Goal: Task Accomplishment & Management: Use online tool/utility

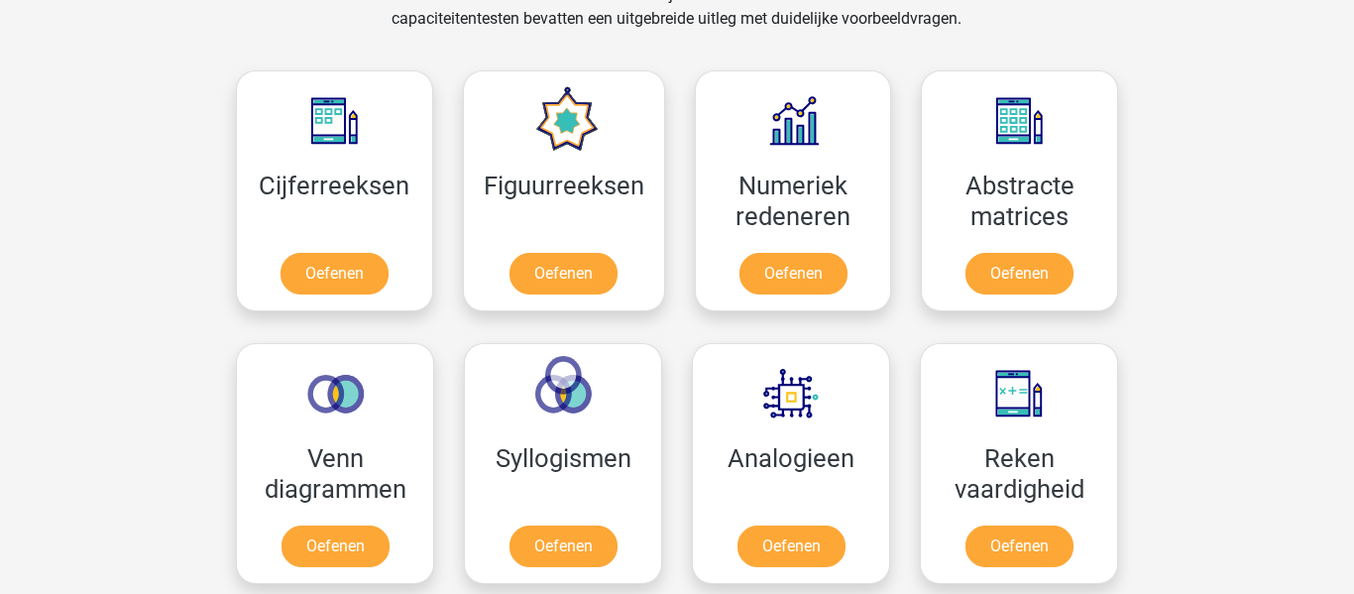
scroll to position [997, 0]
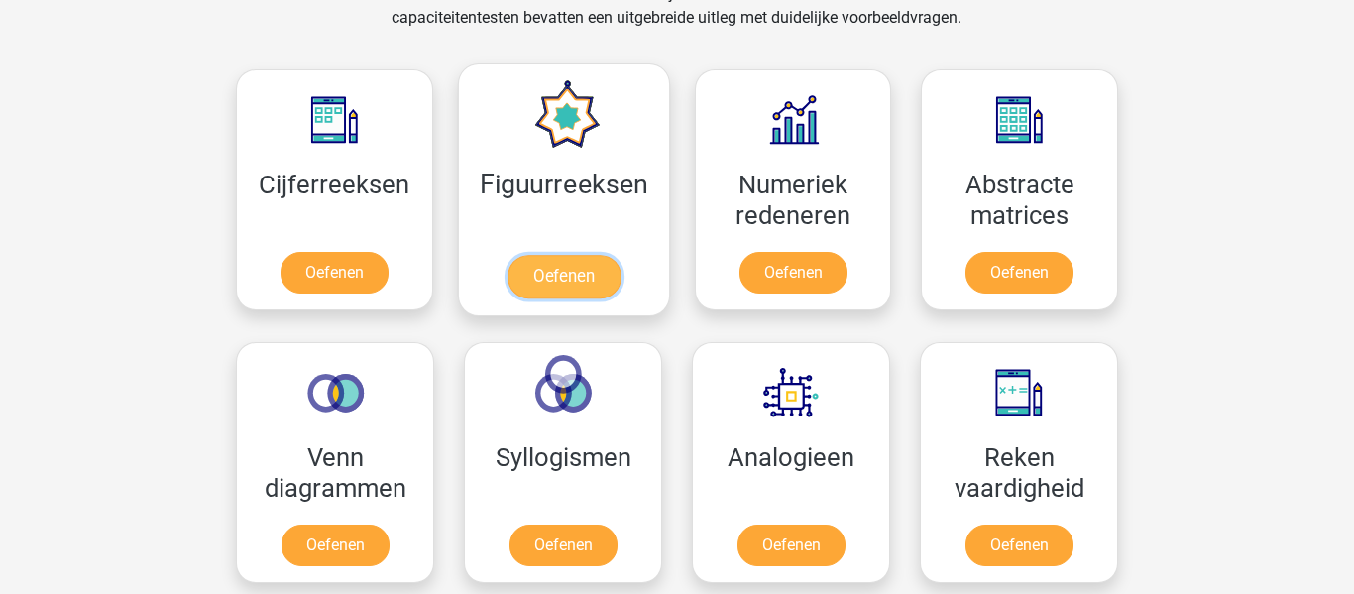
click at [551, 278] on link "Oefenen" at bounding box center [562, 277] width 113 height 44
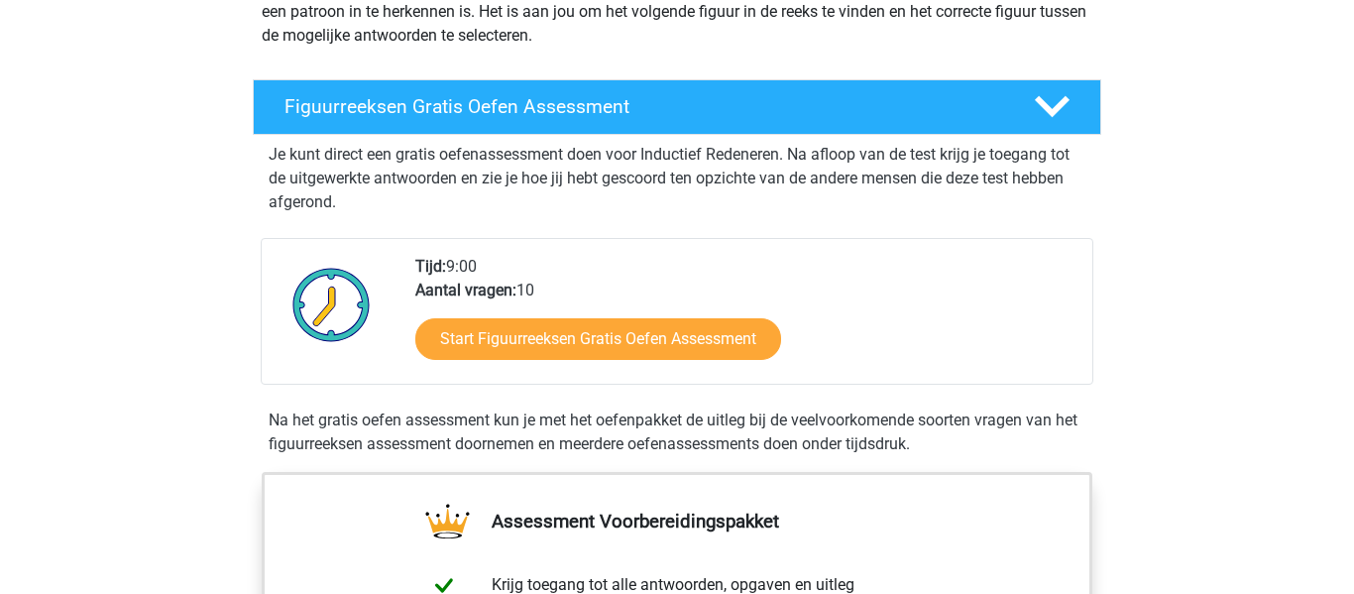
scroll to position [275, 0]
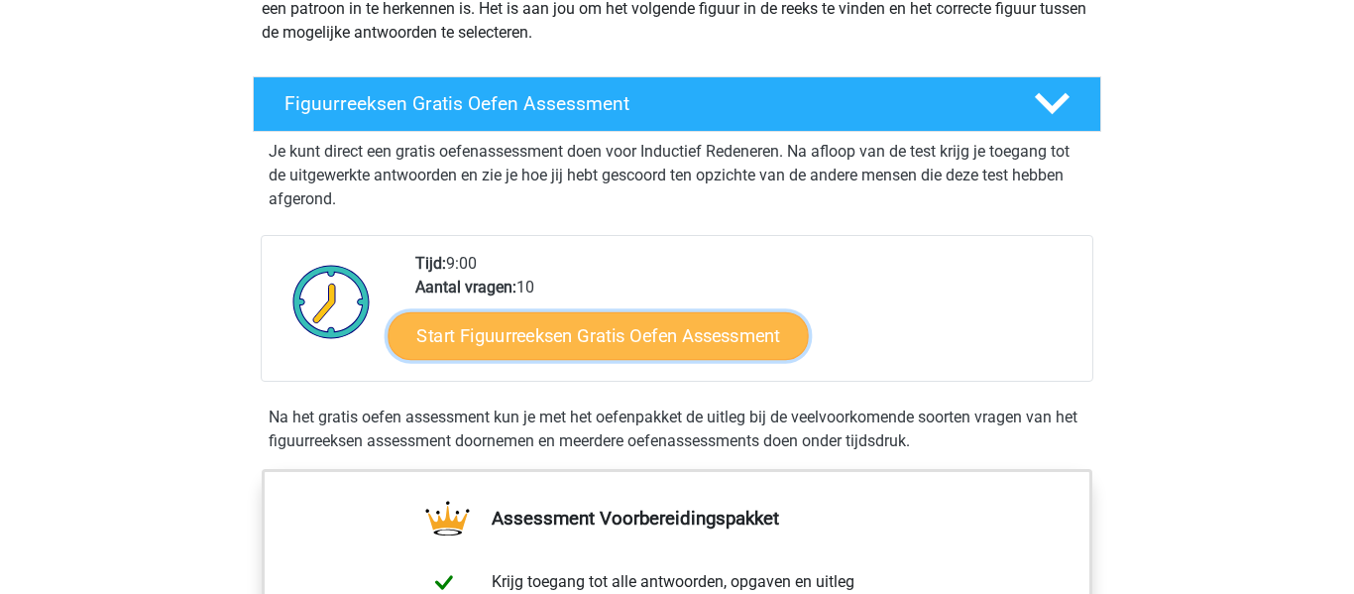
click at [559, 350] on link "Start Figuurreeksen Gratis Oefen Assessment" at bounding box center [599, 335] width 420 height 48
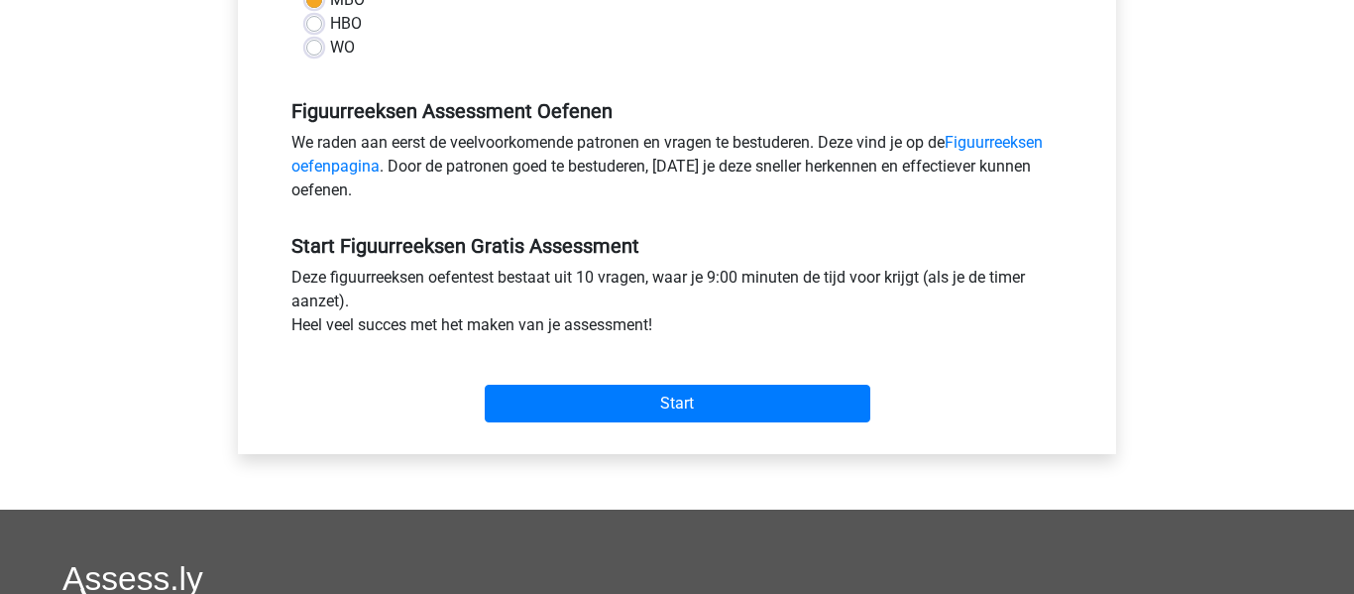
scroll to position [534, 0]
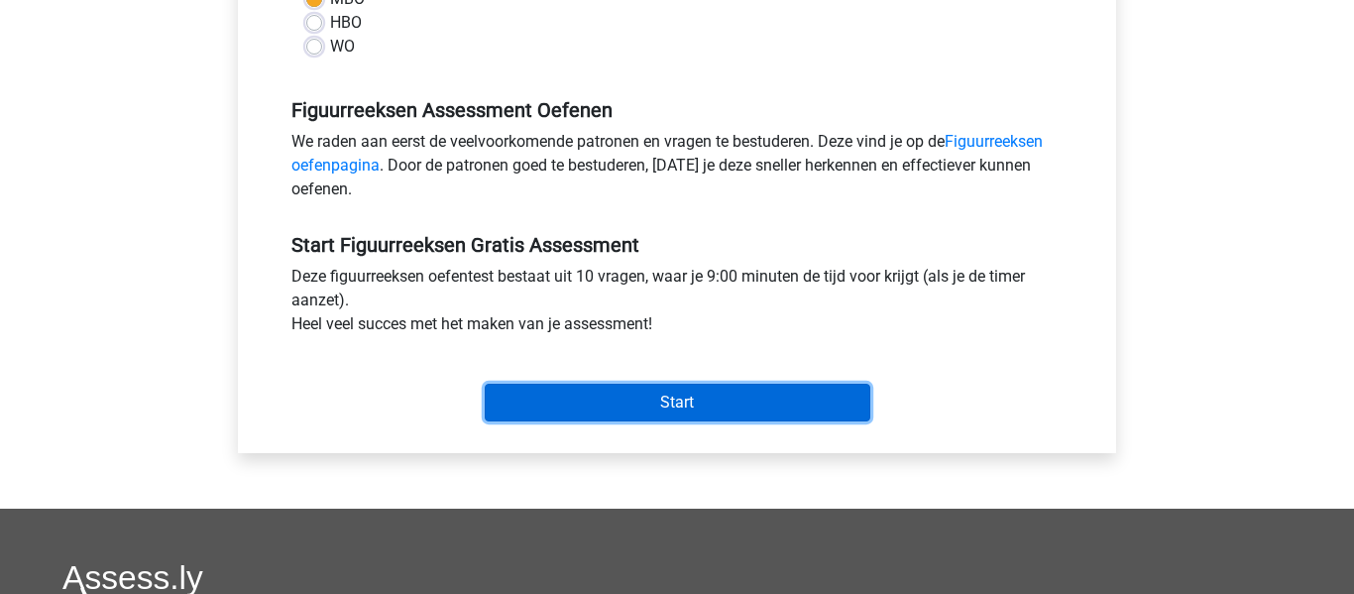
click at [588, 401] on input "Start" at bounding box center [678, 403] width 386 height 38
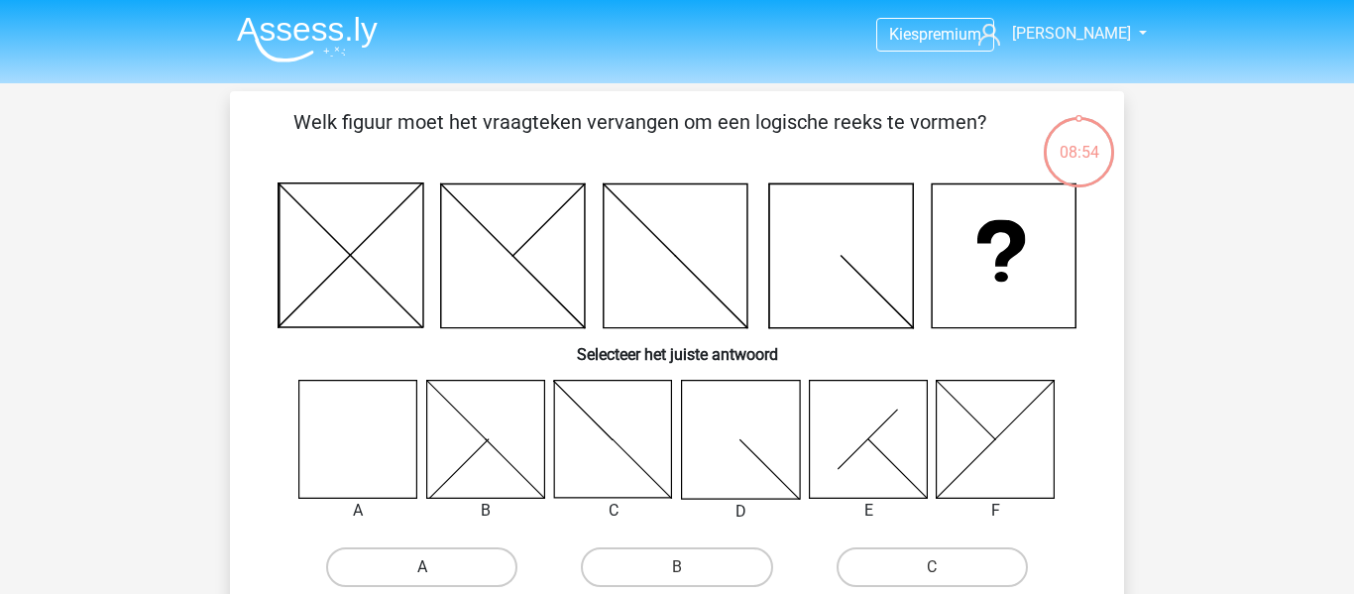
click at [397, 557] on label "A" at bounding box center [421, 567] width 191 height 40
click at [422, 567] on input "A" at bounding box center [428, 573] width 13 height 13
radio input "true"
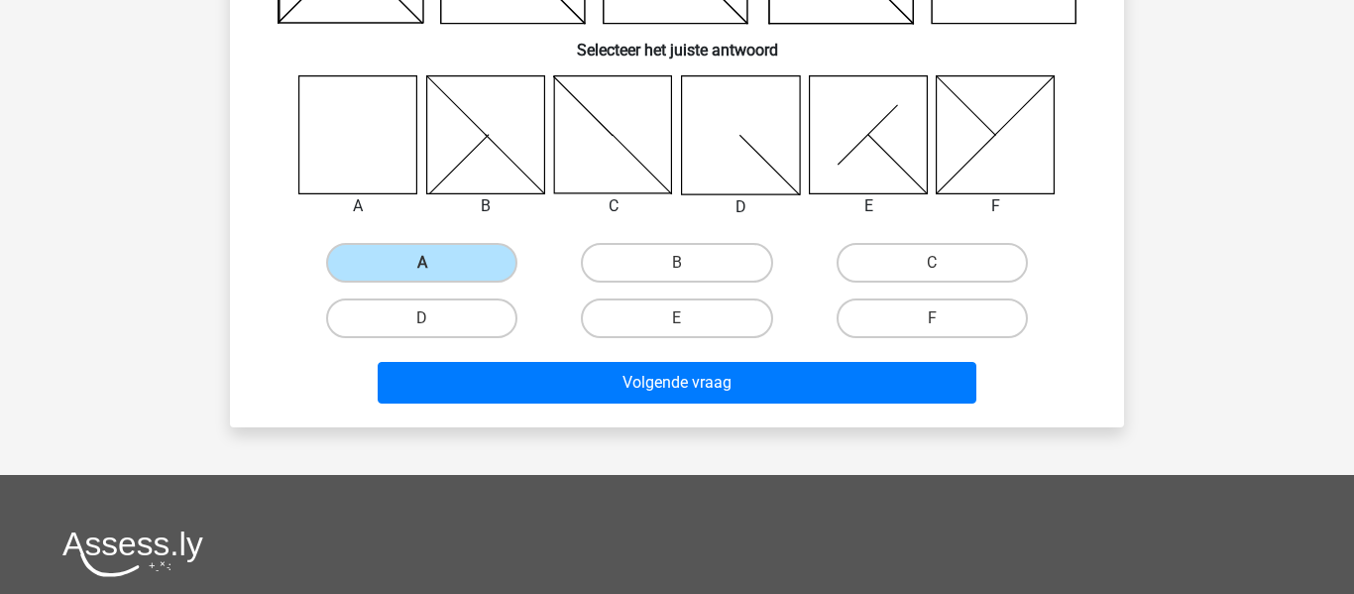
scroll to position [309, 0]
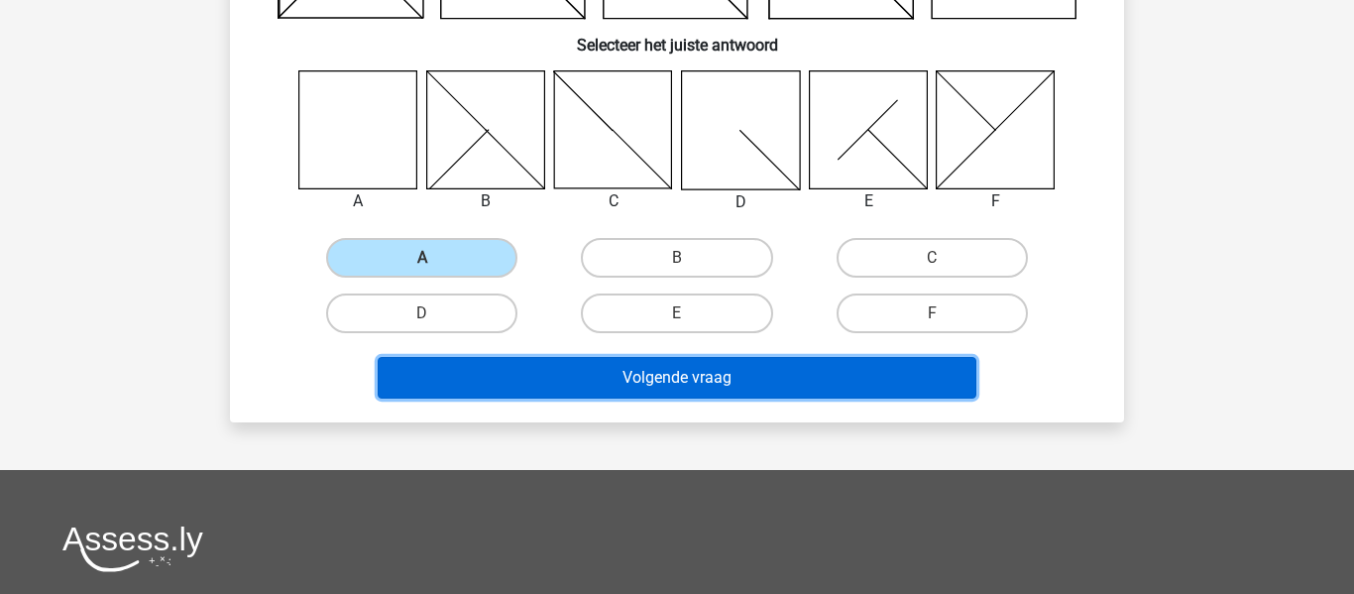
click at [532, 383] on button "Volgende vraag" at bounding box center [678, 378] width 600 height 42
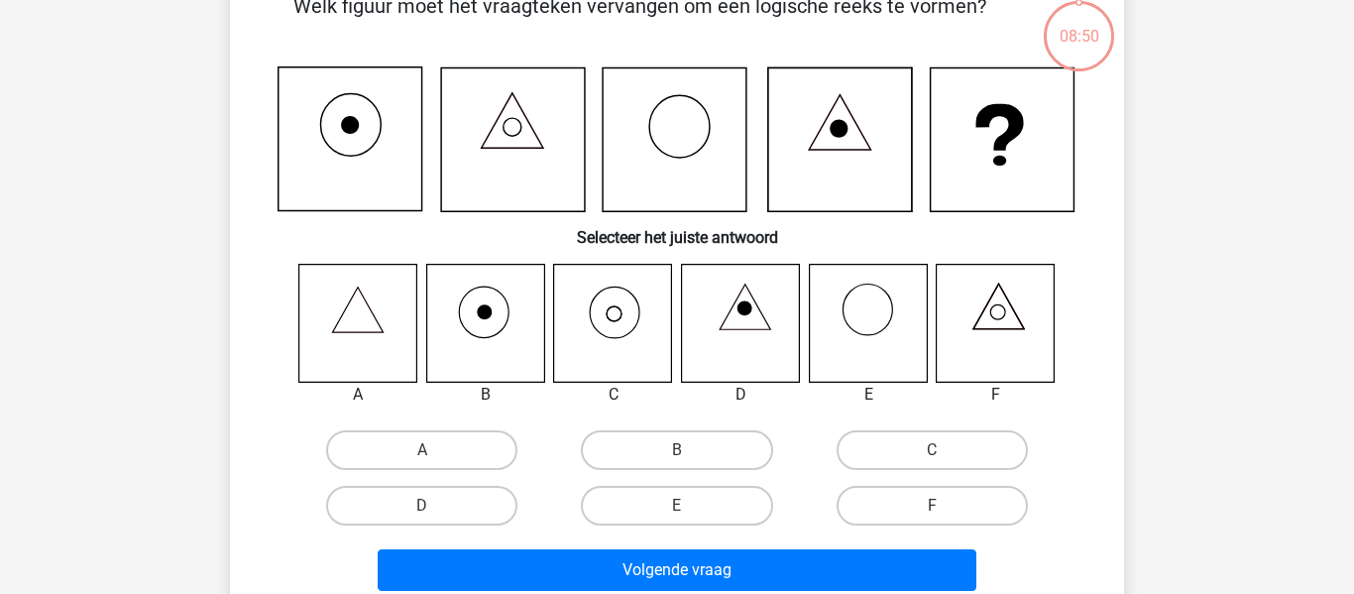
scroll to position [91, 0]
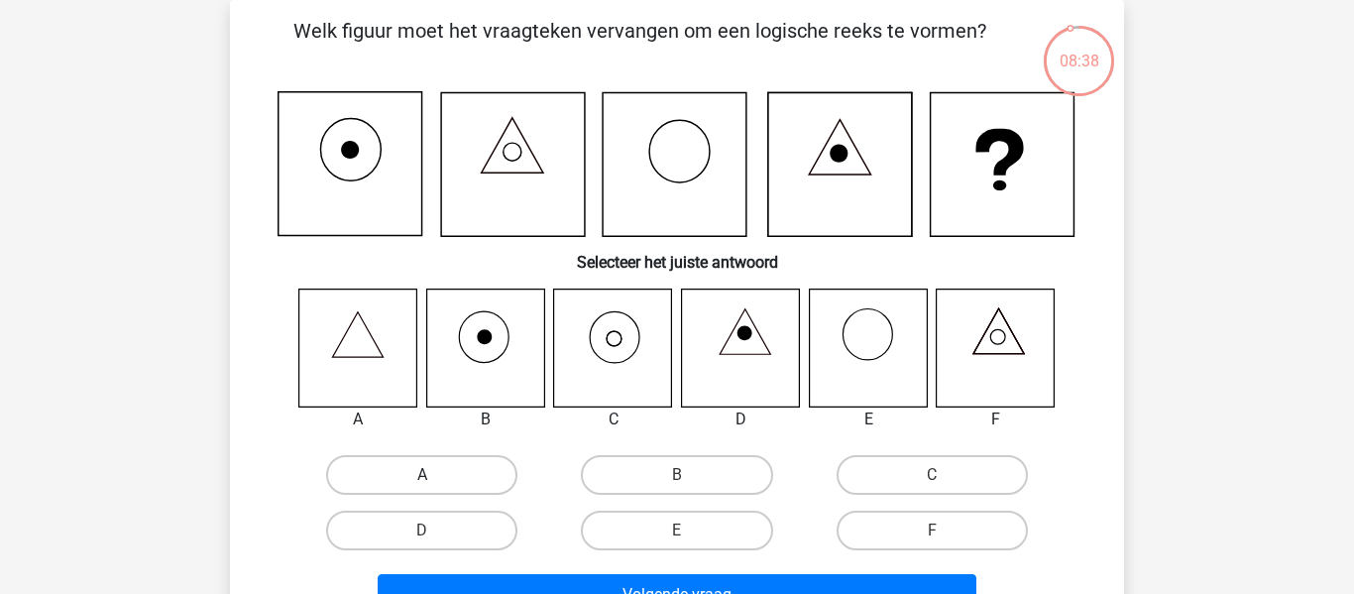
click at [394, 471] on label "A" at bounding box center [421, 475] width 191 height 40
click at [422, 475] on input "A" at bounding box center [428, 481] width 13 height 13
radio input "true"
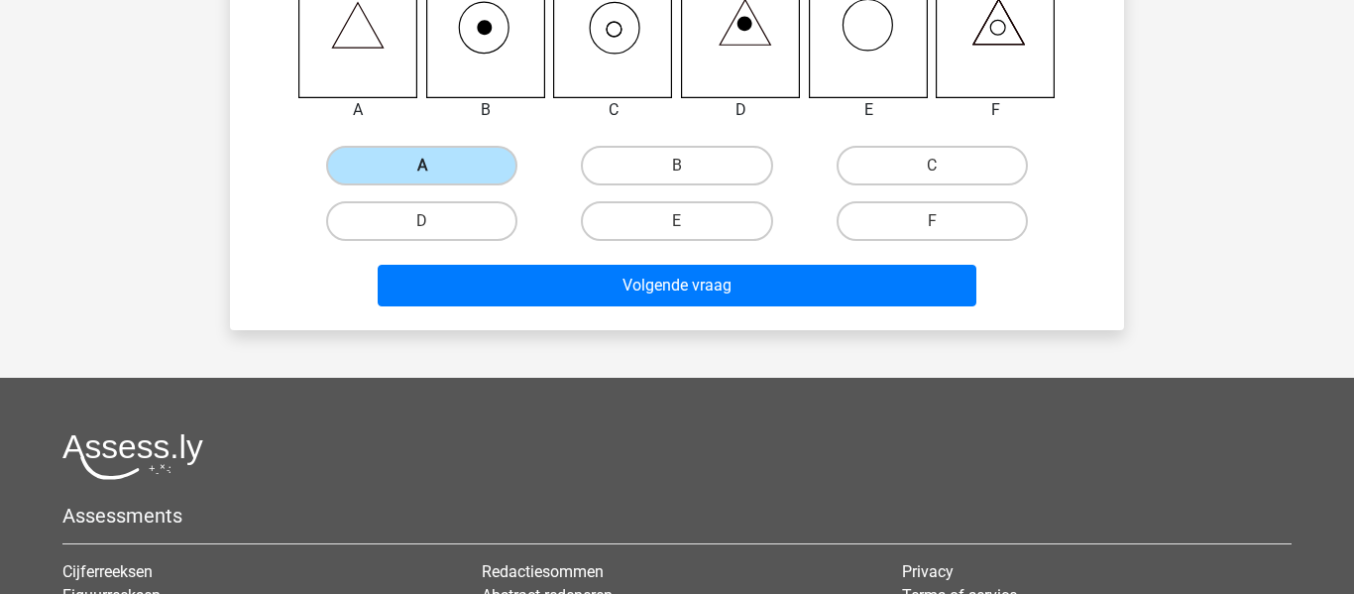
scroll to position [401, 0]
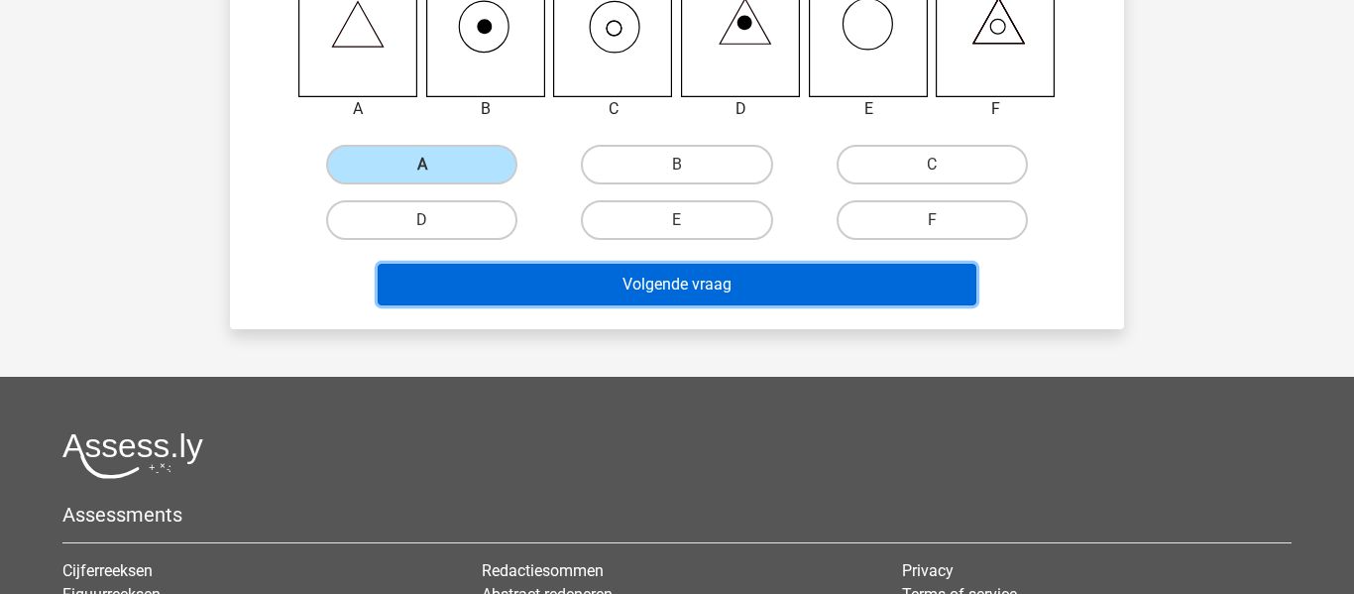
click at [762, 288] on button "Volgende vraag" at bounding box center [678, 285] width 600 height 42
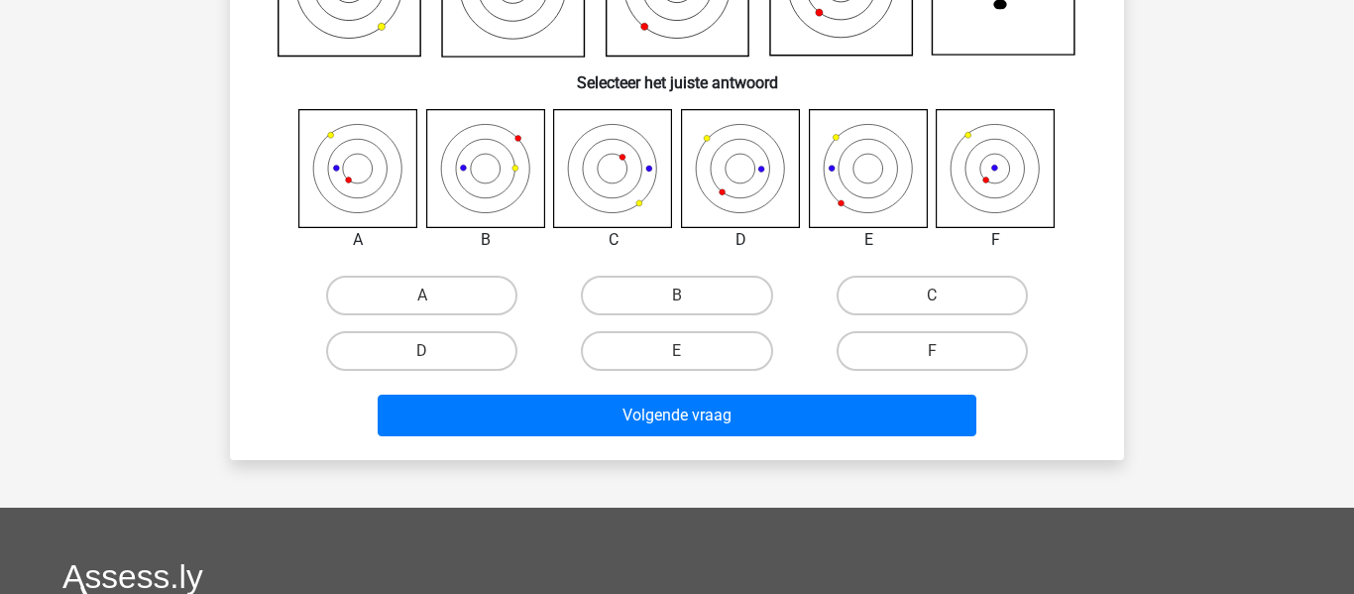
scroll to position [272, 0]
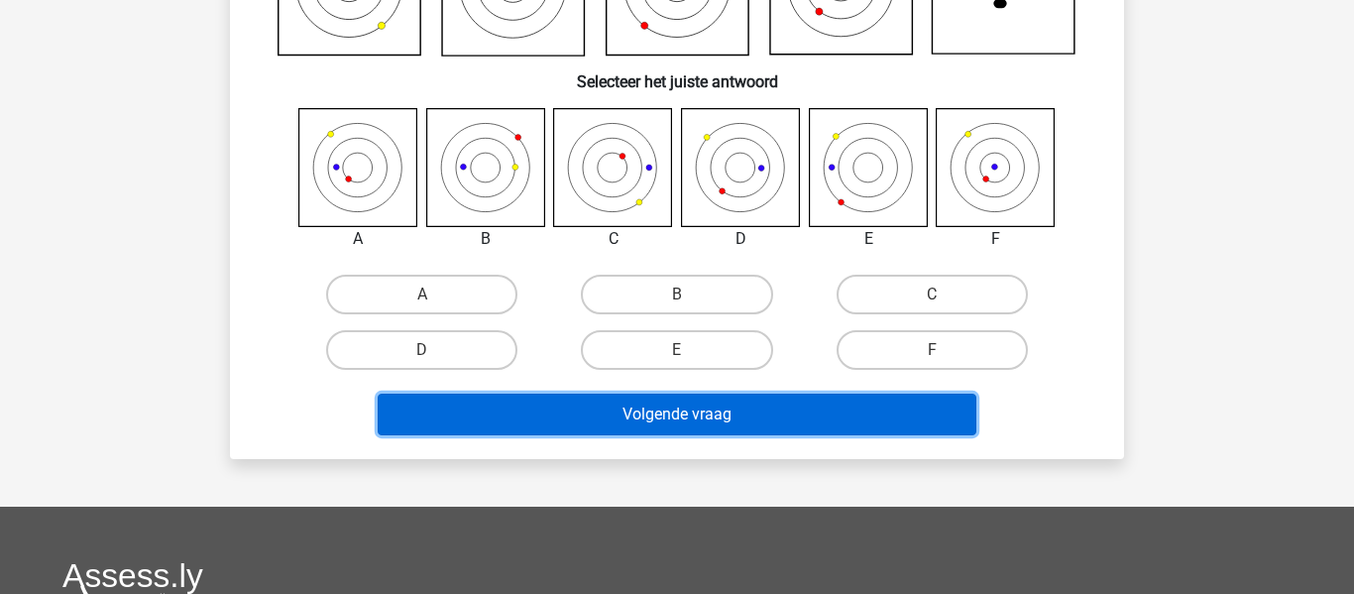
click at [608, 407] on button "Volgende vraag" at bounding box center [678, 414] width 600 height 42
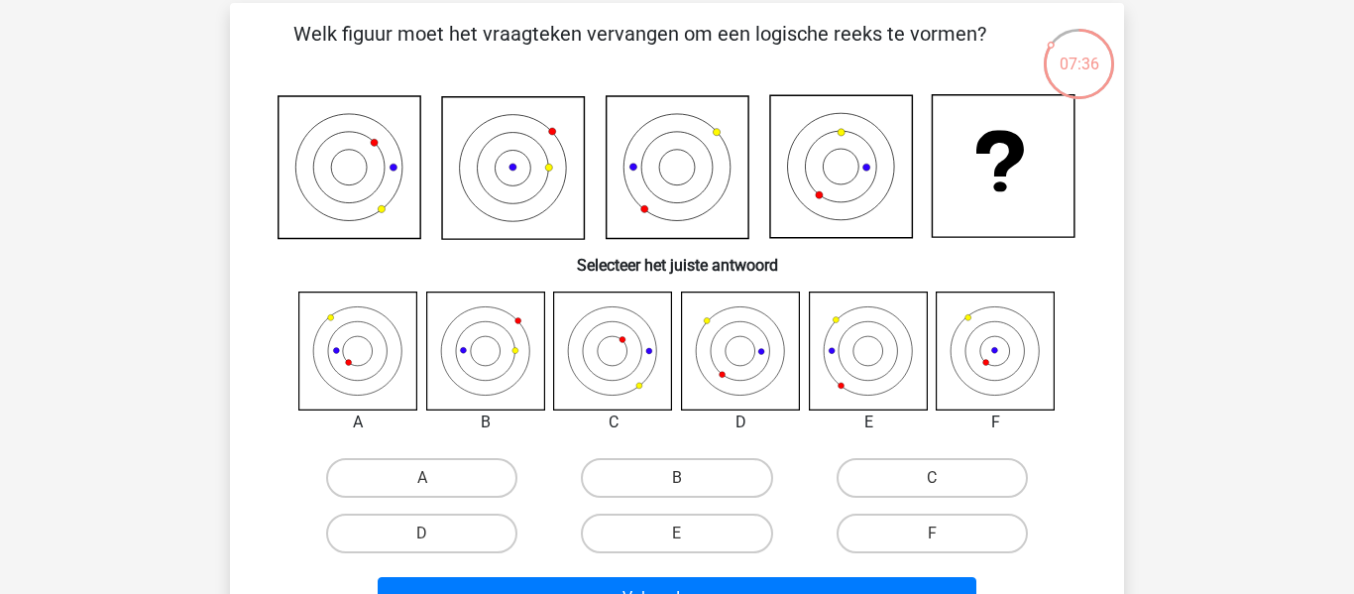
scroll to position [85, 0]
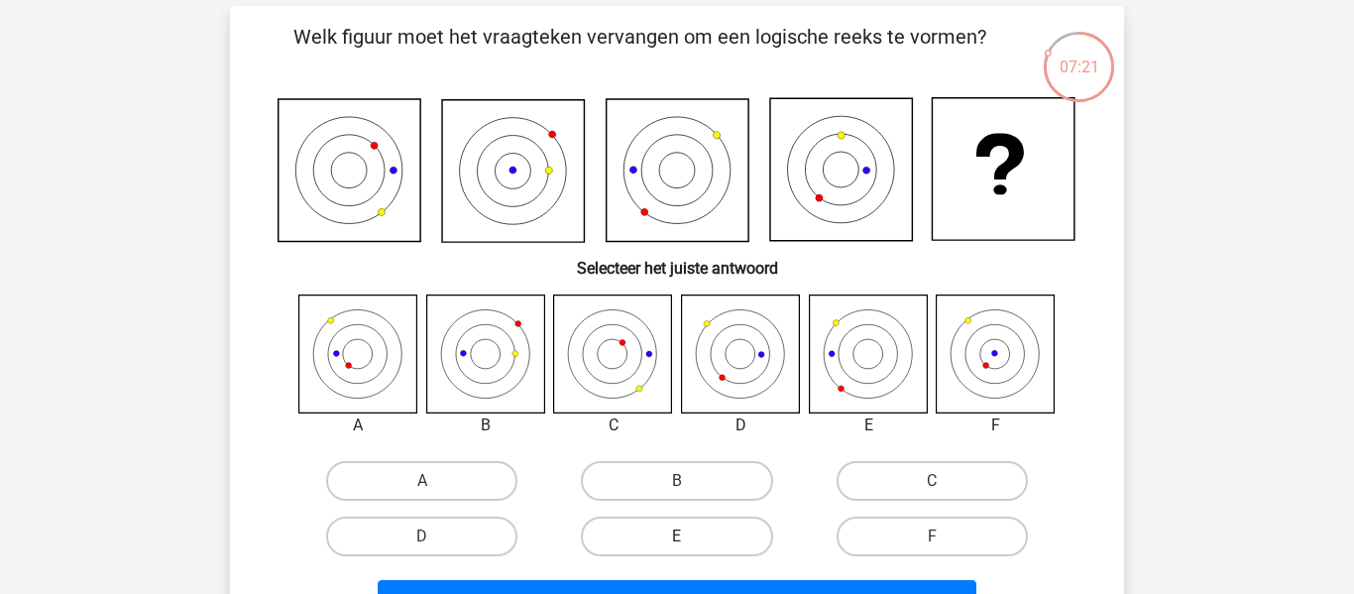
click at [709, 527] on label "E" at bounding box center [676, 536] width 191 height 40
click at [690, 536] on input "E" at bounding box center [683, 542] width 13 height 13
radio input "true"
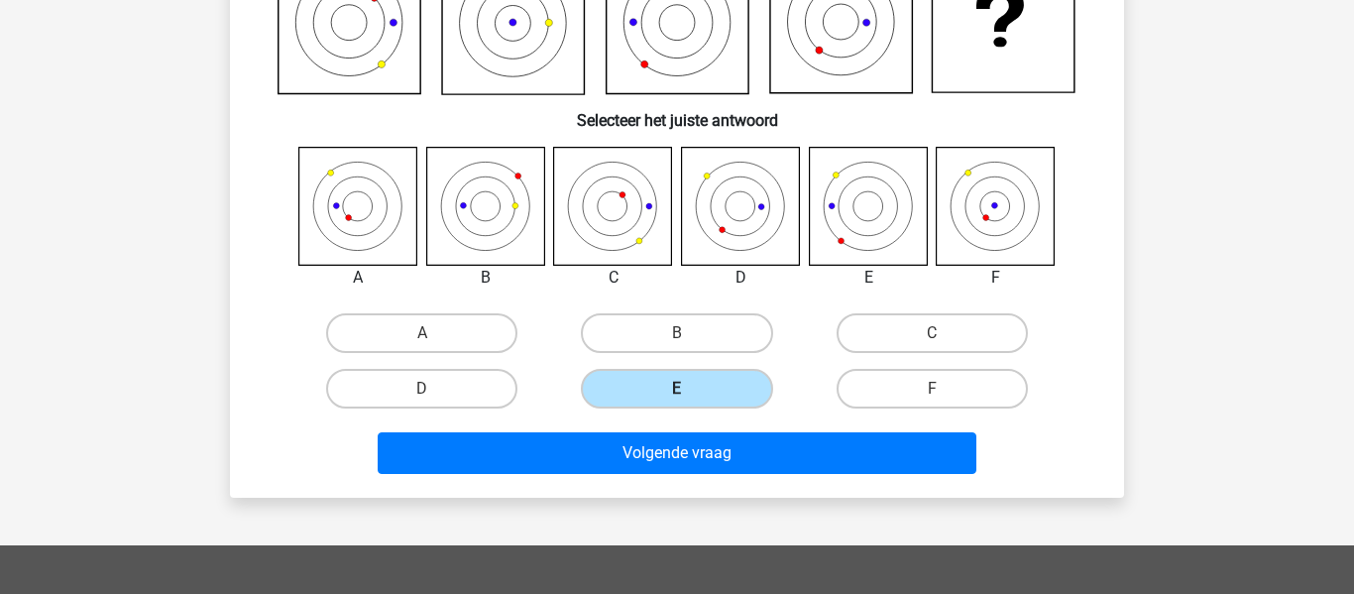
scroll to position [236, 0]
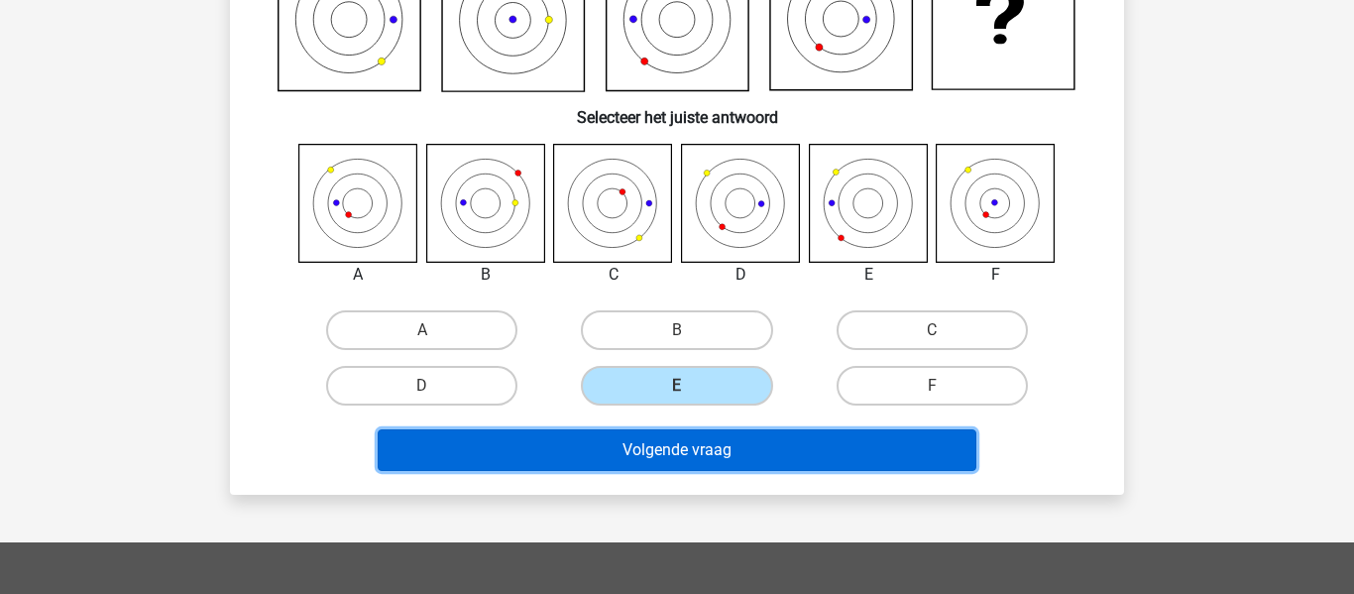
click at [721, 457] on button "Volgende vraag" at bounding box center [678, 450] width 600 height 42
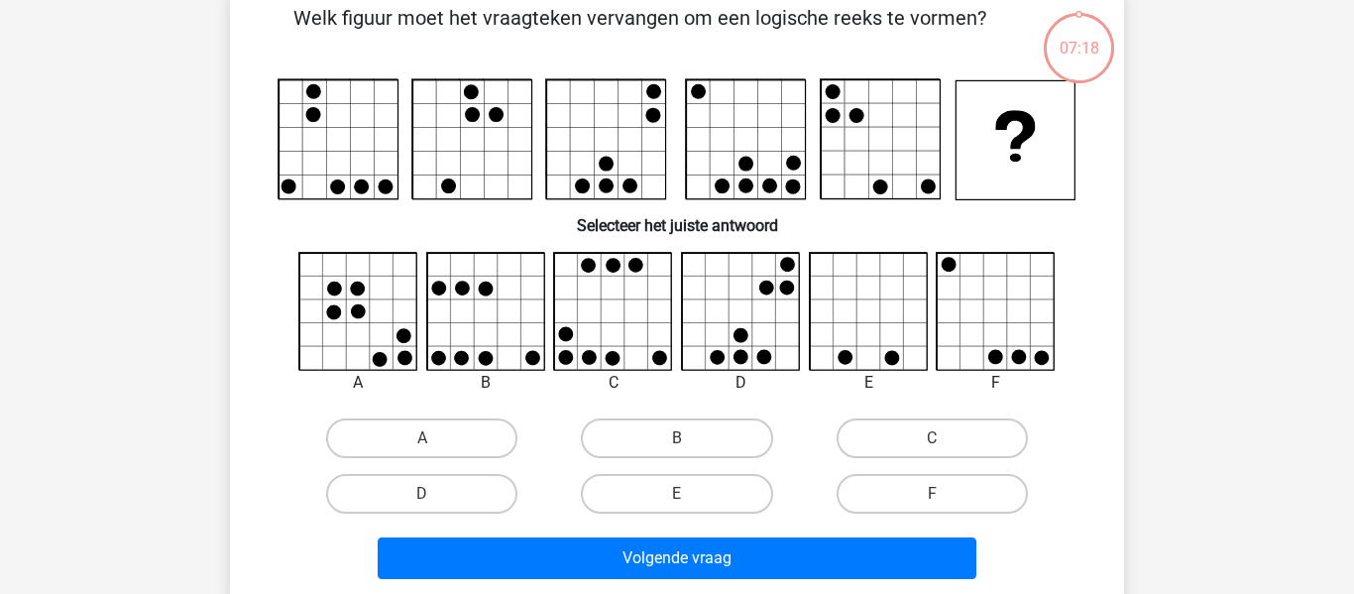
scroll to position [91, 0]
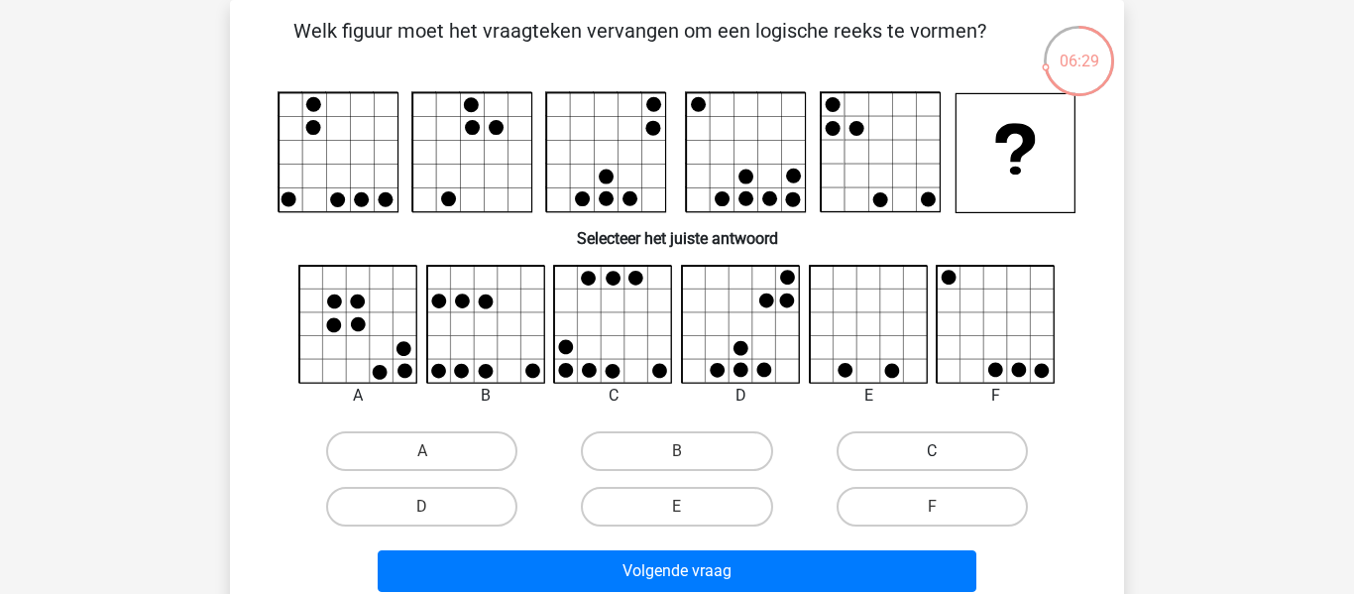
click at [931, 453] on label "C" at bounding box center [932, 451] width 191 height 40
click at [932, 453] on input "C" at bounding box center [938, 457] width 13 height 13
radio input "true"
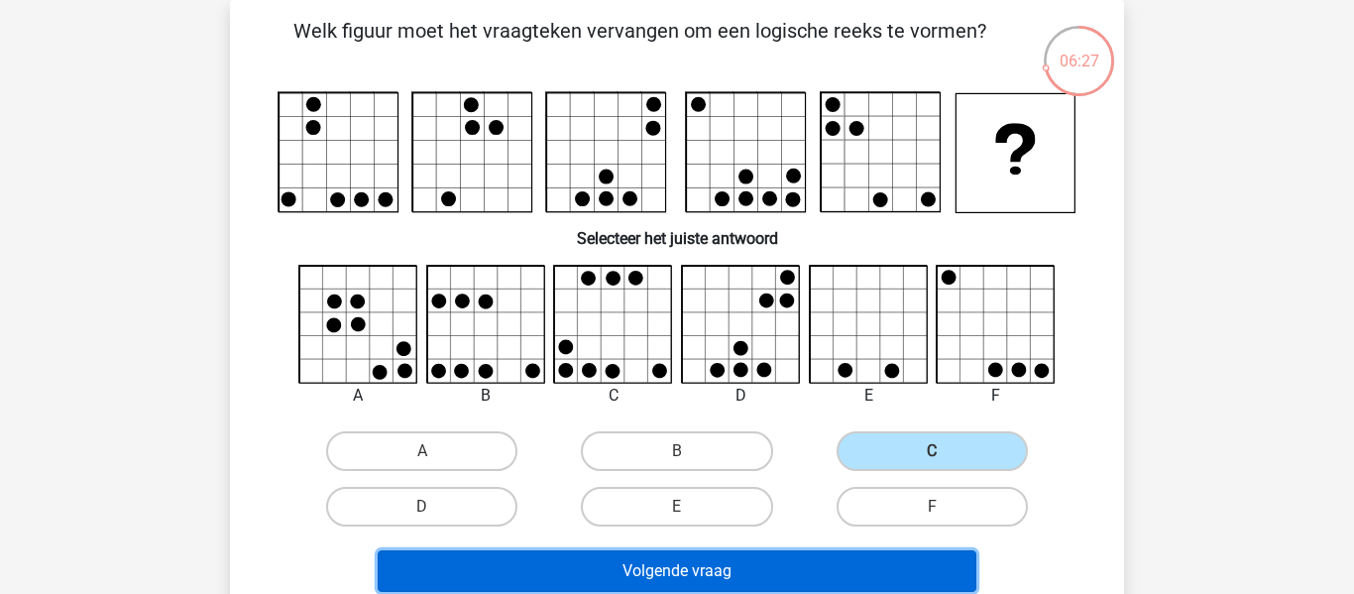
click at [760, 564] on button "Volgende vraag" at bounding box center [678, 571] width 600 height 42
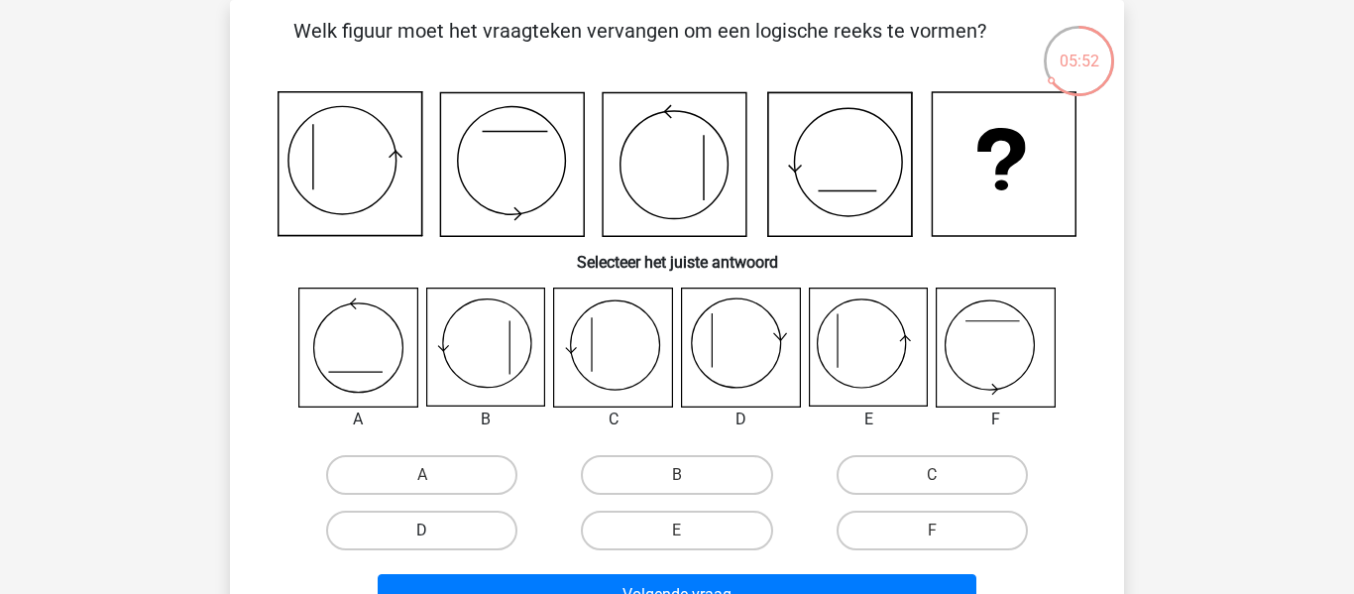
click at [435, 522] on label "D" at bounding box center [421, 530] width 191 height 40
click at [435, 530] on input "D" at bounding box center [428, 536] width 13 height 13
radio input "true"
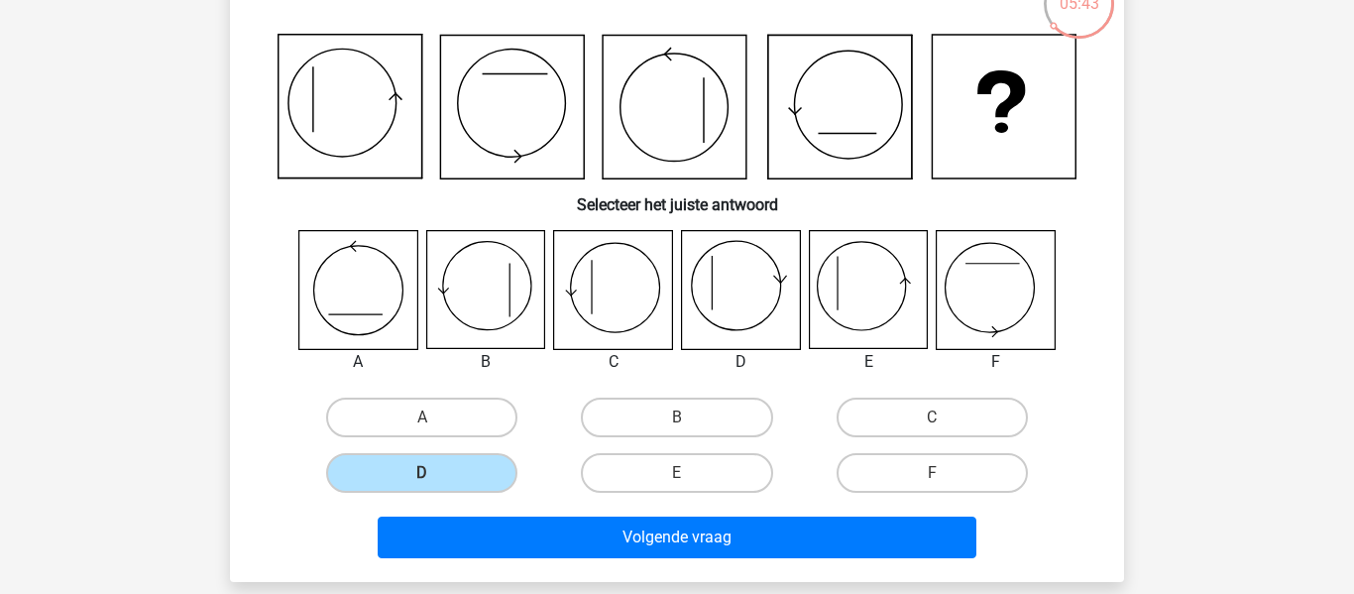
scroll to position [148, 0]
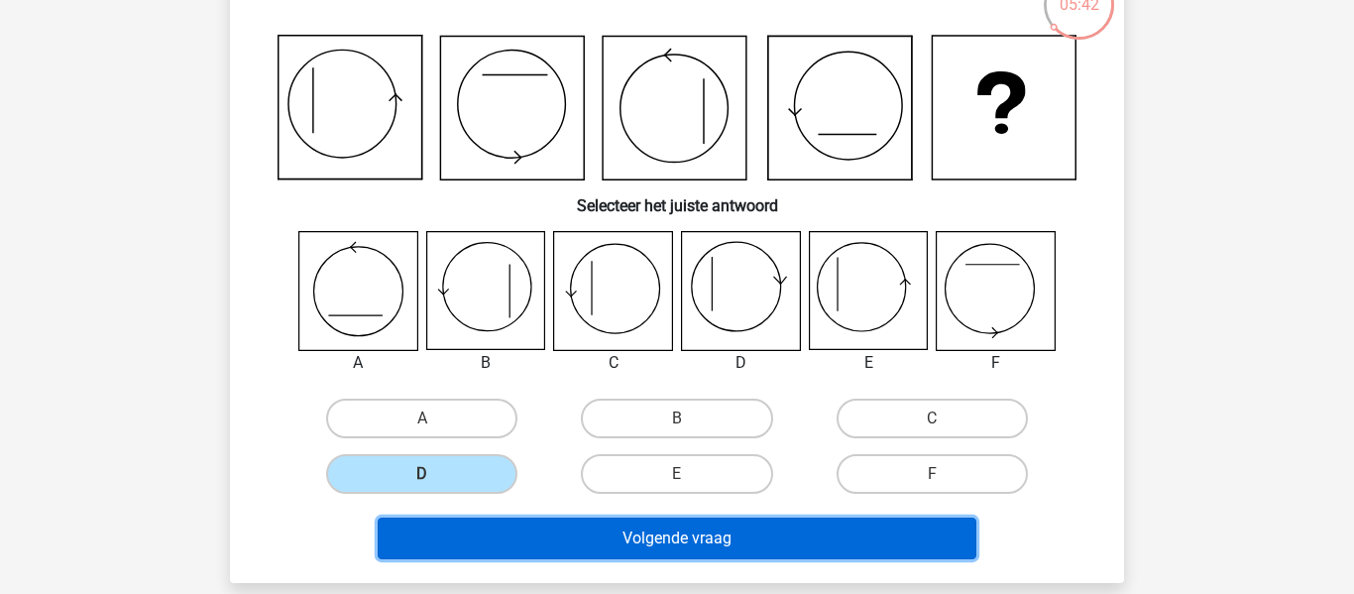
click at [683, 547] on button "Volgende vraag" at bounding box center [678, 538] width 600 height 42
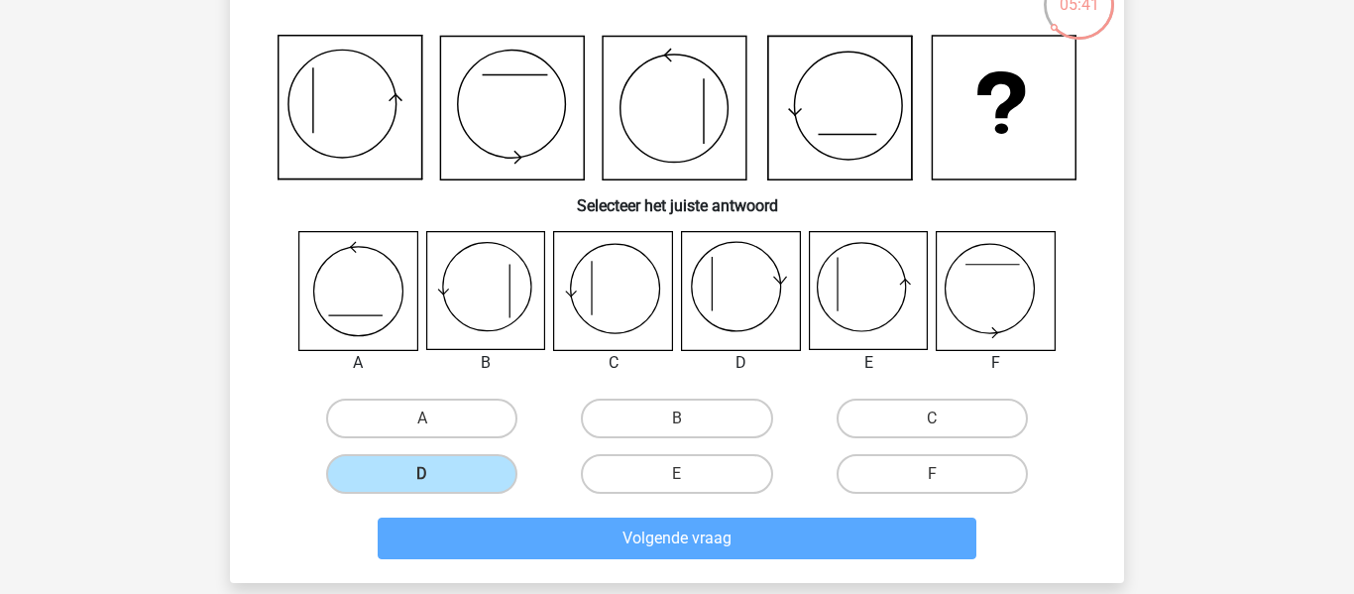
scroll to position [91, 0]
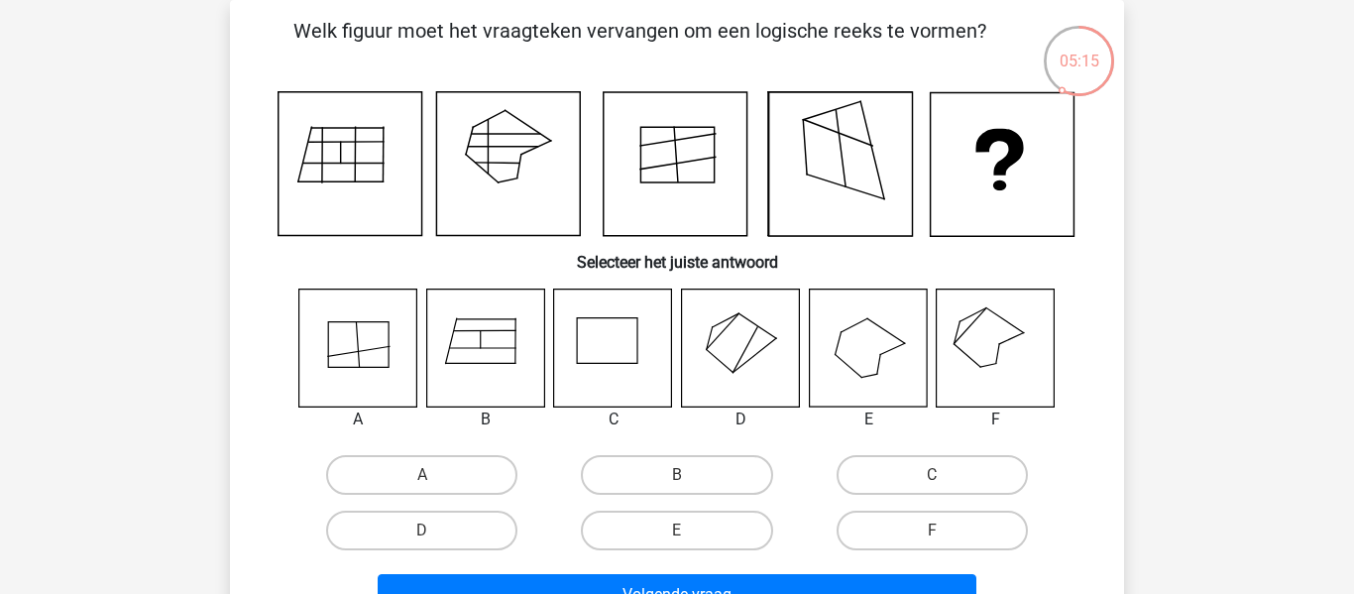
click at [428, 481] on input "A" at bounding box center [428, 481] width 13 height 13
radio input "true"
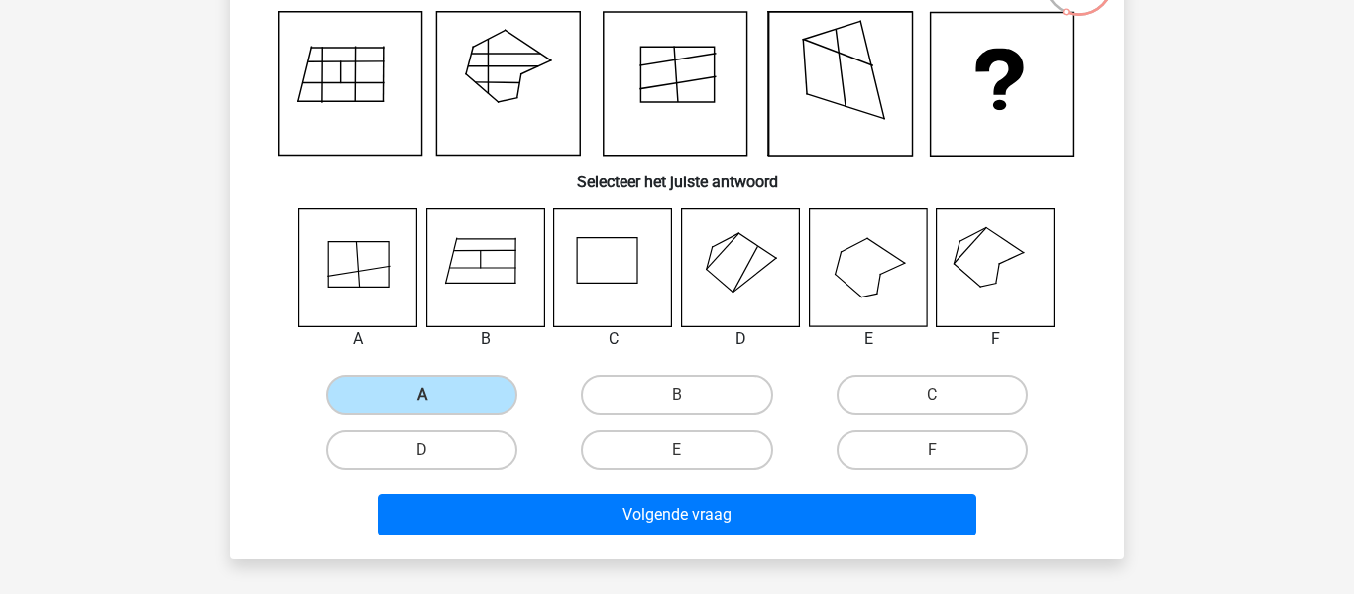
scroll to position [174, 0]
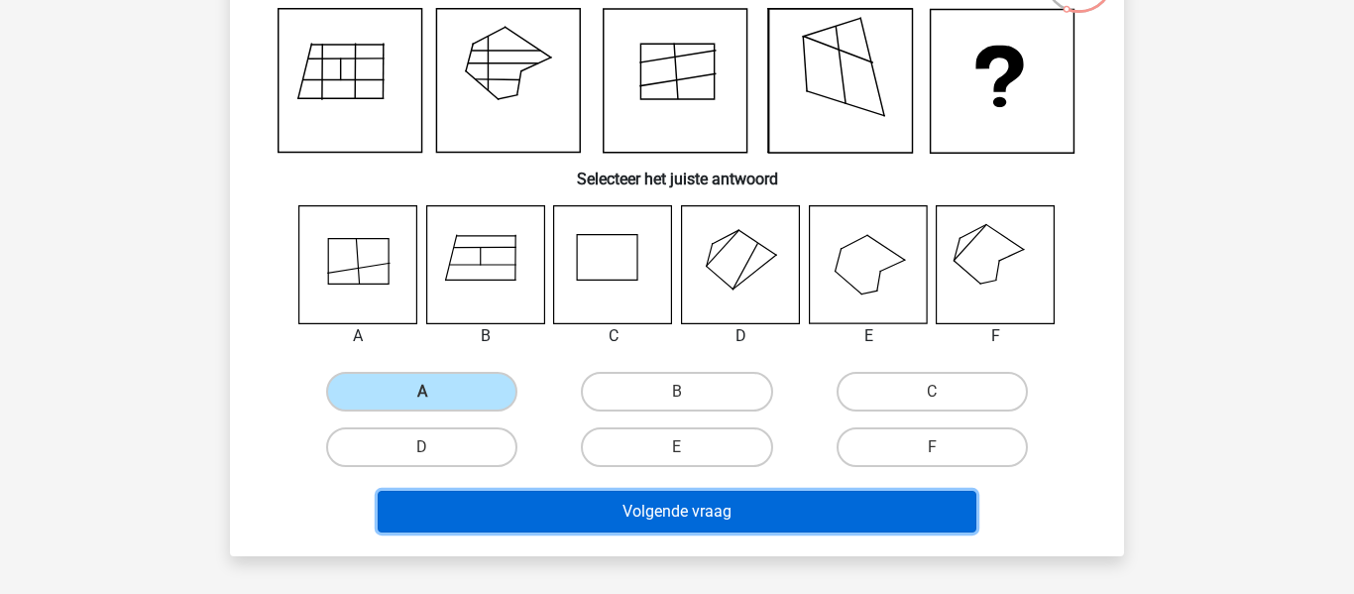
click at [599, 517] on button "Volgende vraag" at bounding box center [678, 512] width 600 height 42
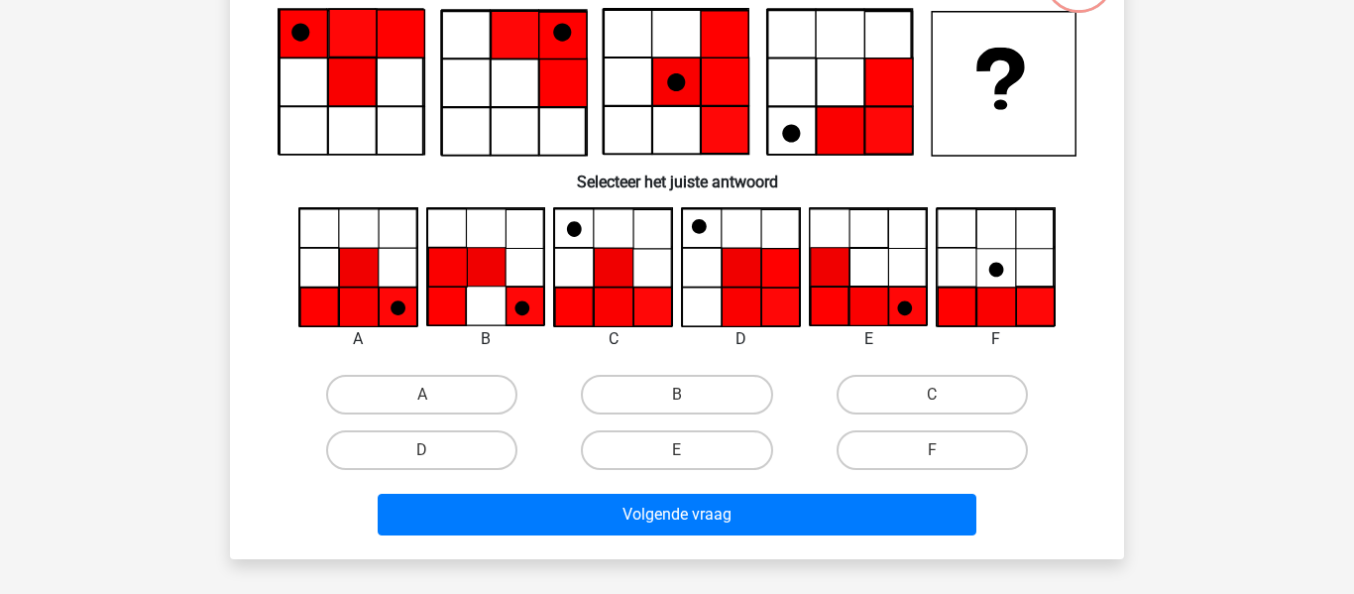
scroll to position [91, 0]
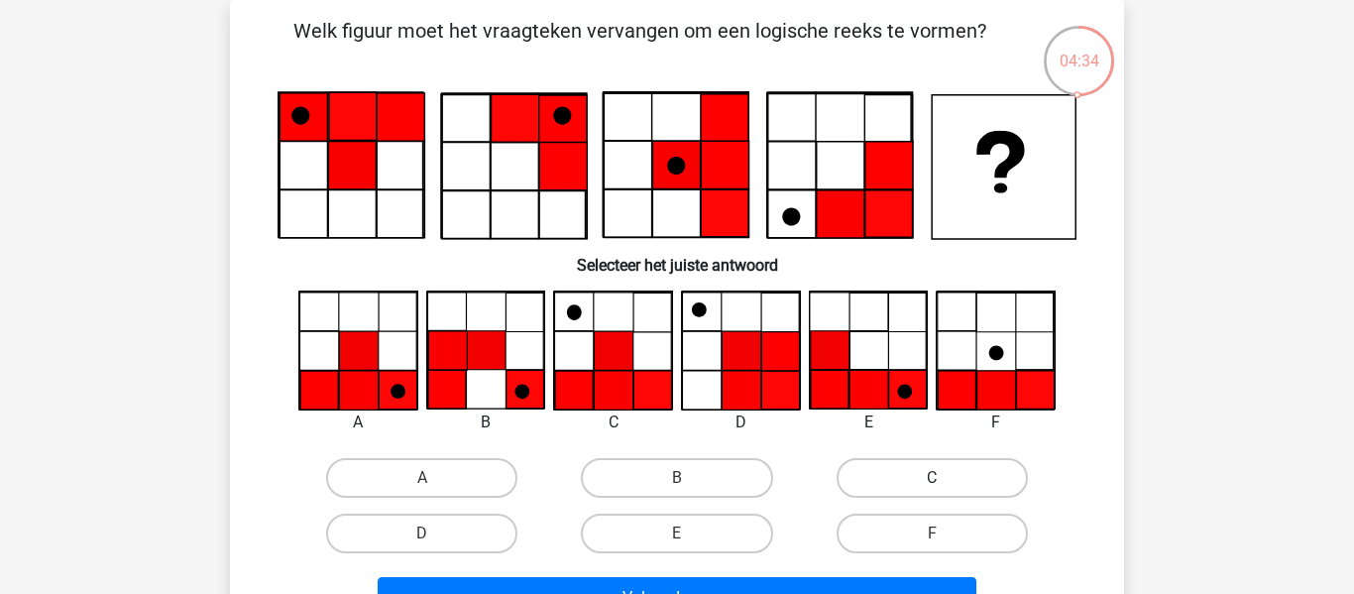
click at [899, 477] on label "C" at bounding box center [932, 478] width 191 height 40
click at [932, 478] on input "C" at bounding box center [938, 484] width 13 height 13
radio input "true"
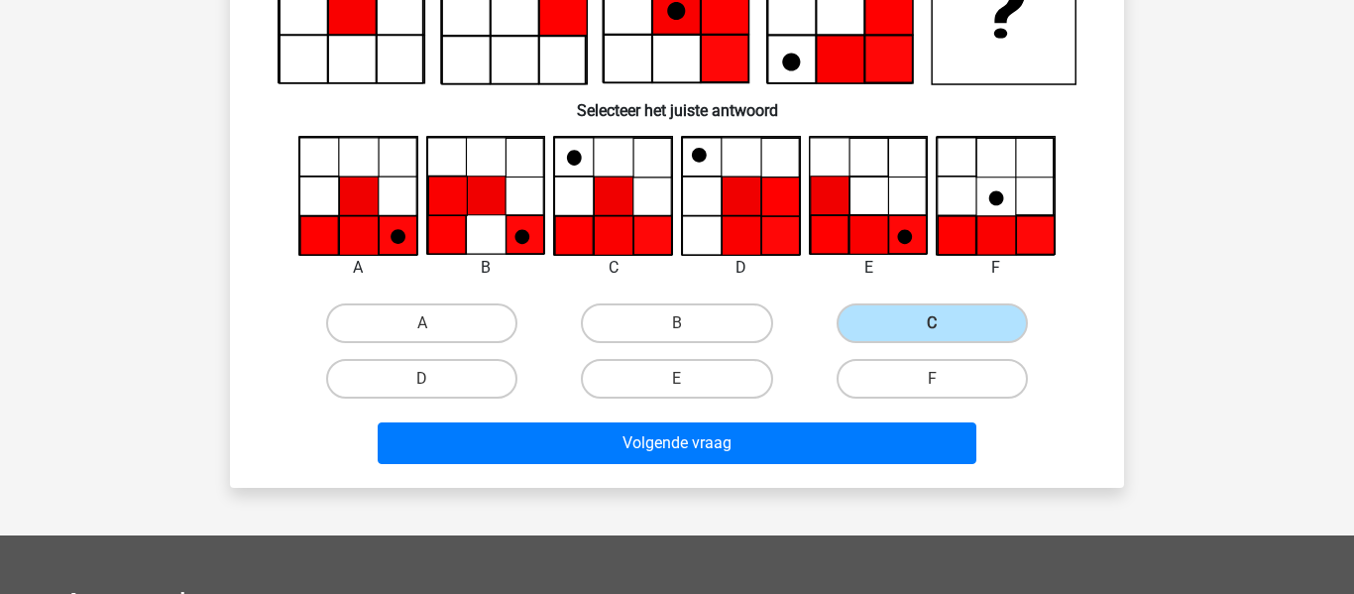
scroll to position [303, 0]
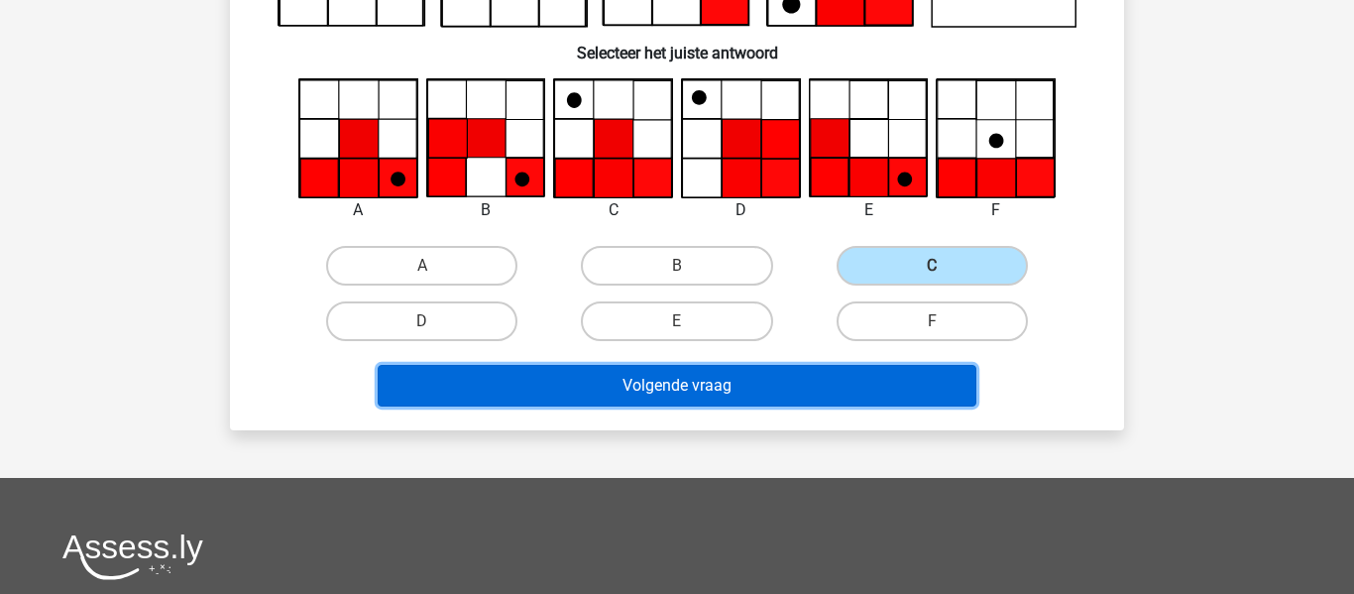
click at [753, 384] on button "Volgende vraag" at bounding box center [678, 386] width 600 height 42
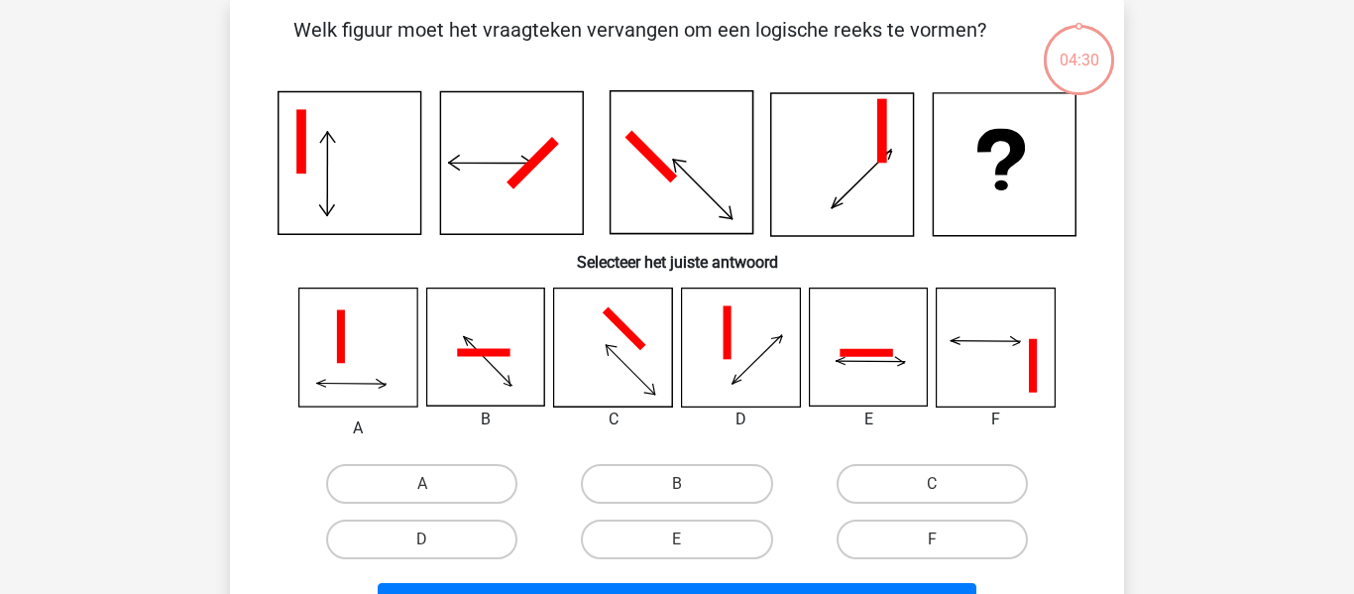
scroll to position [91, 0]
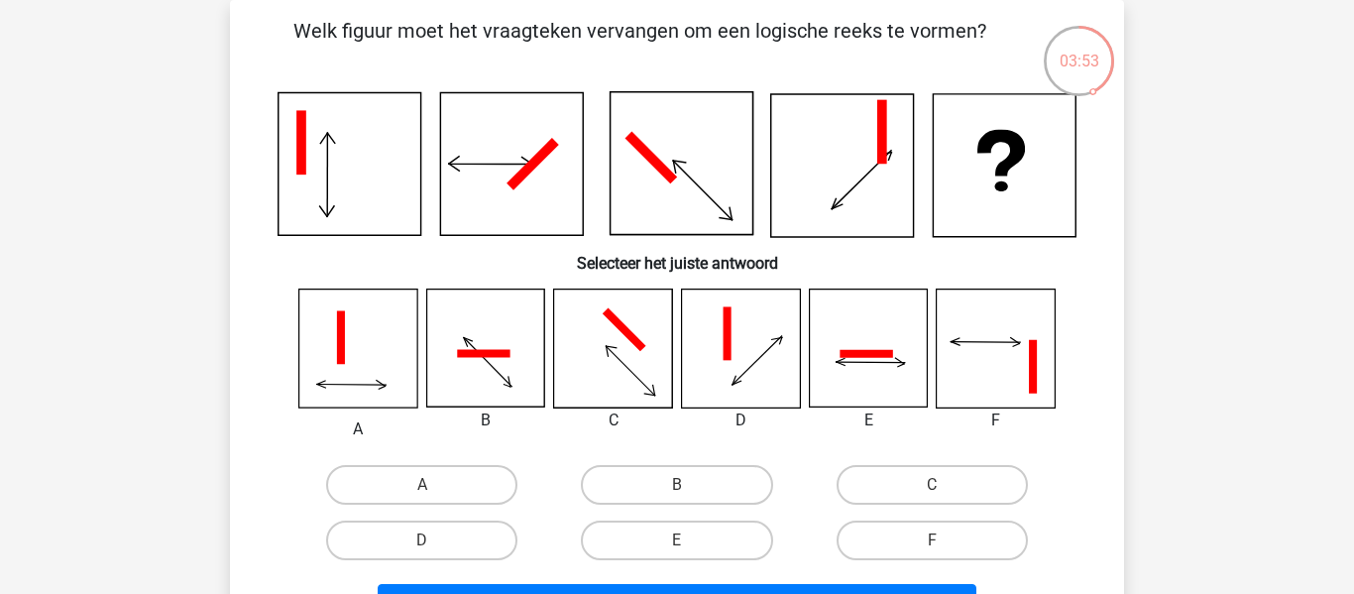
click at [564, 268] on h6 "Selecteer het juiste antwoord" at bounding box center [677, 255] width 831 height 35
click at [630, 483] on label "B" at bounding box center [676, 485] width 191 height 40
click at [677, 485] on input "B" at bounding box center [683, 491] width 13 height 13
radio input "true"
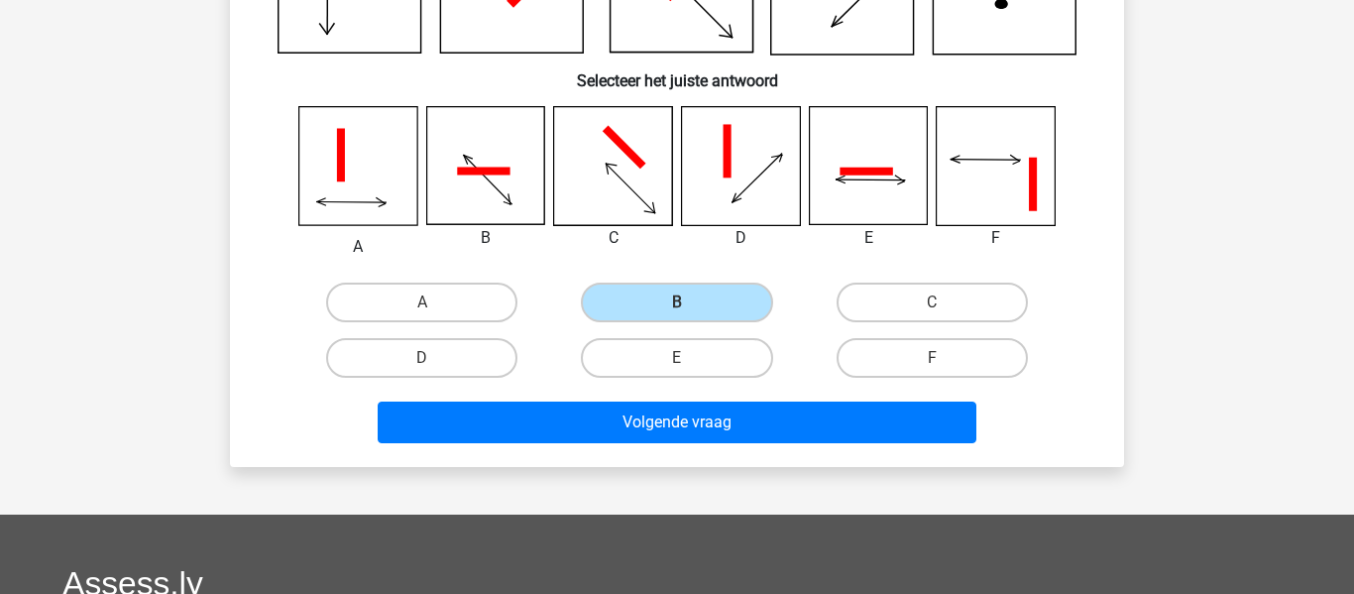
scroll to position [275, 0]
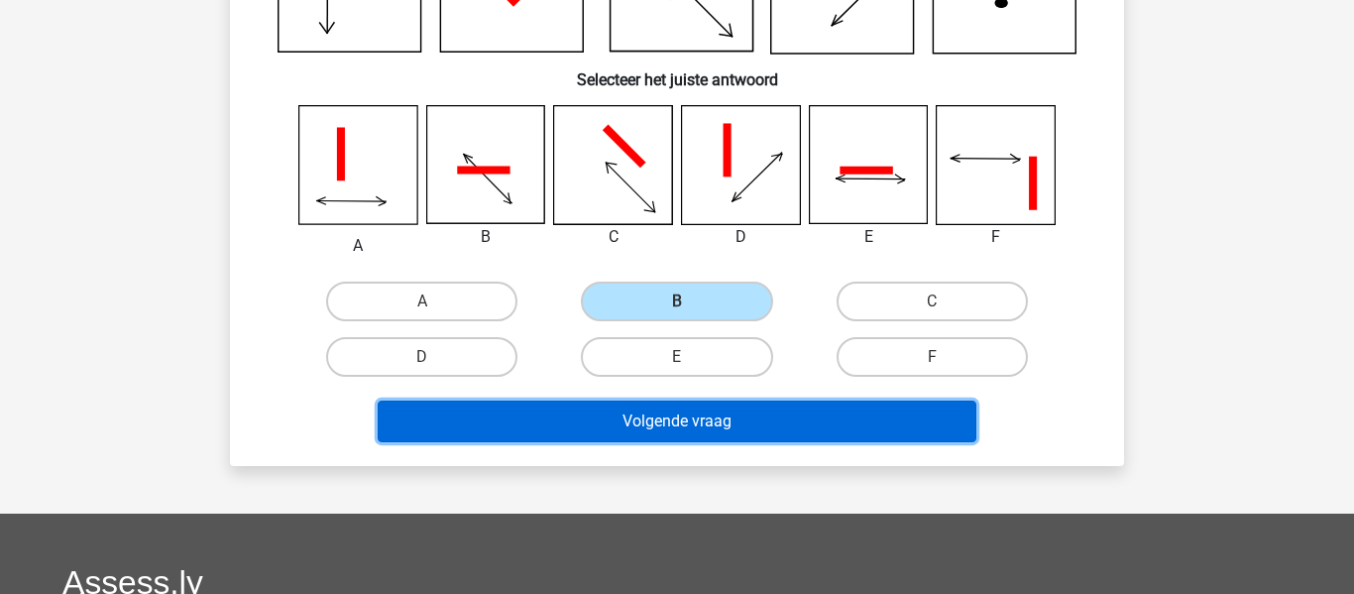
click at [673, 424] on button "Volgende vraag" at bounding box center [678, 421] width 600 height 42
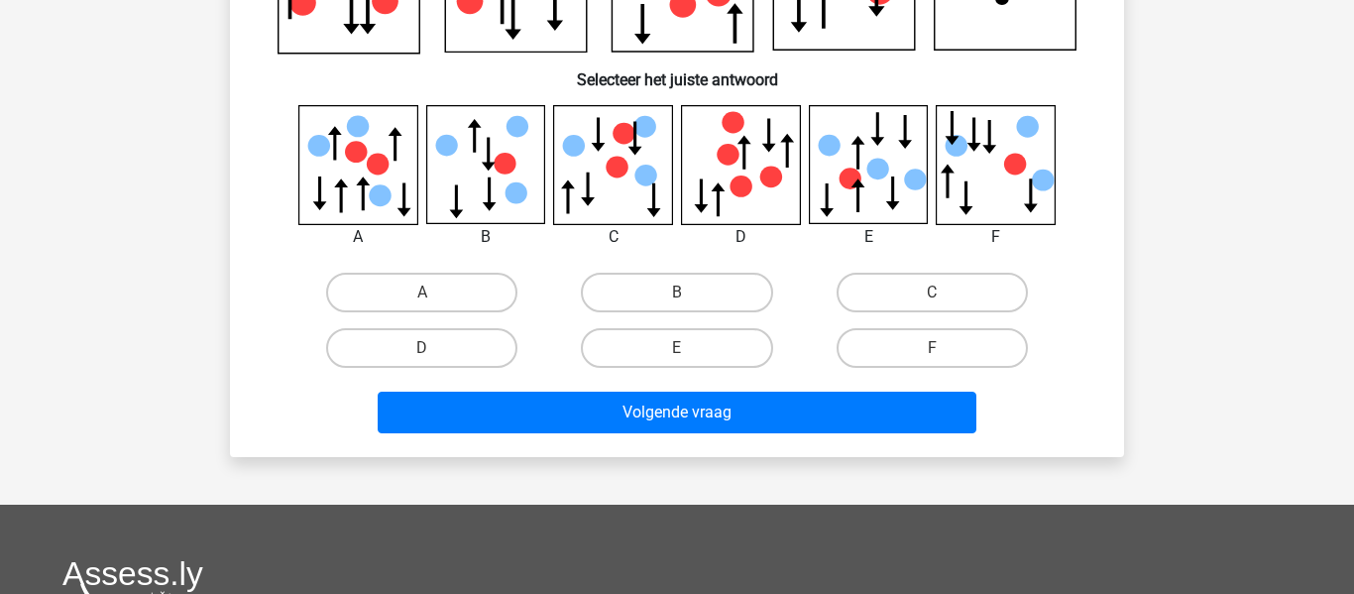
scroll to position [91, 0]
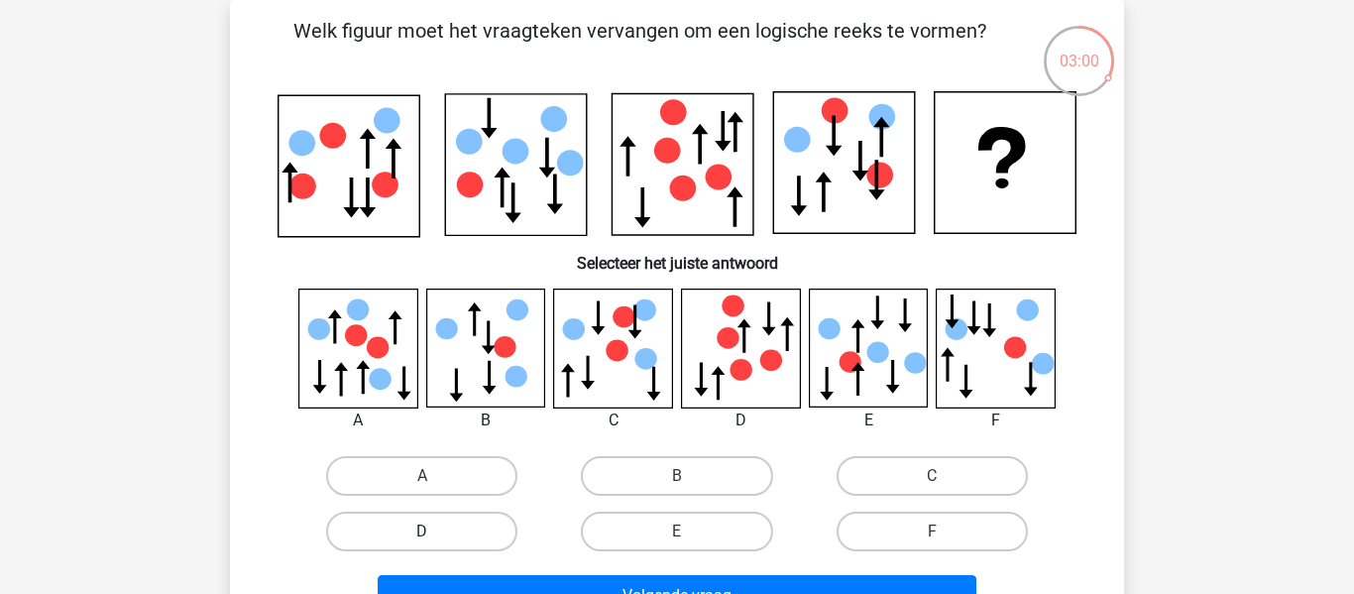
click at [378, 528] on label "D" at bounding box center [421, 531] width 191 height 40
click at [422, 531] on input "D" at bounding box center [428, 537] width 13 height 13
radio input "true"
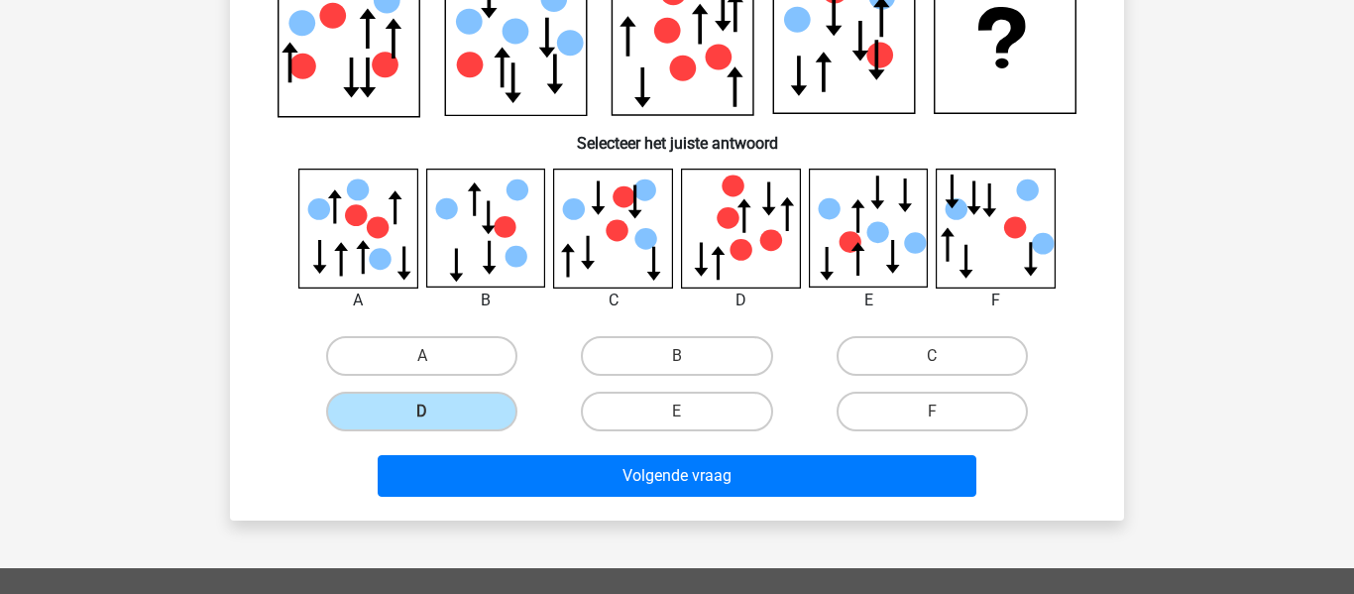
scroll to position [210, 0]
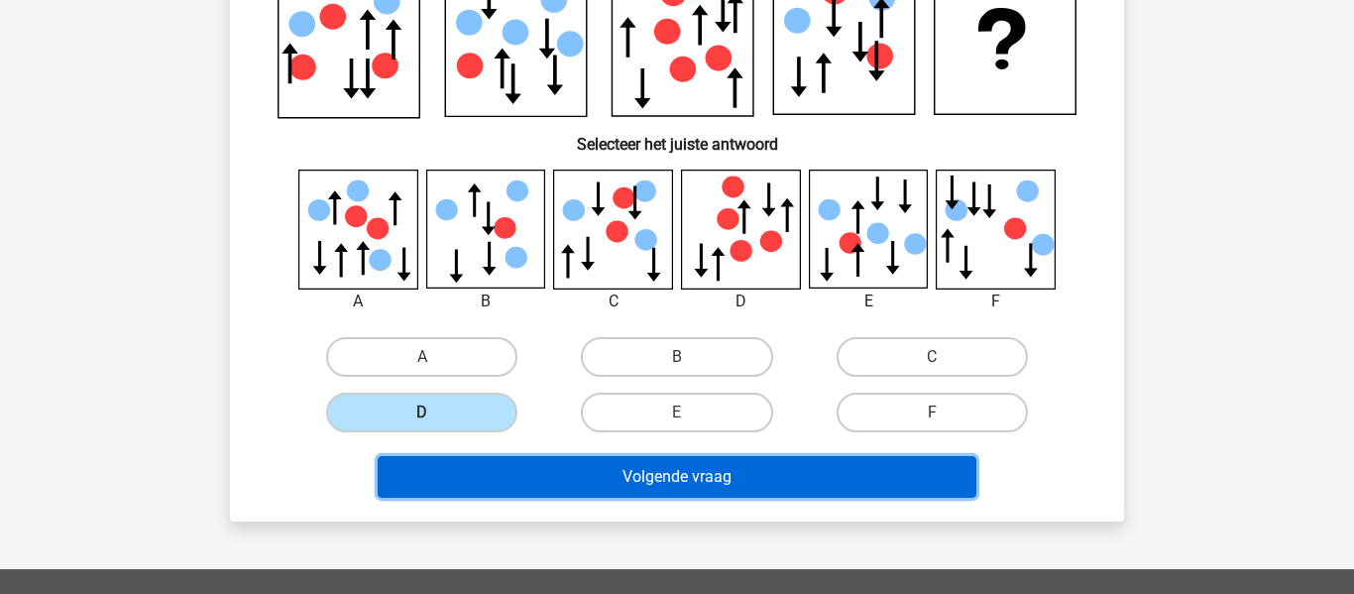
click at [629, 479] on button "Volgende vraag" at bounding box center [678, 477] width 600 height 42
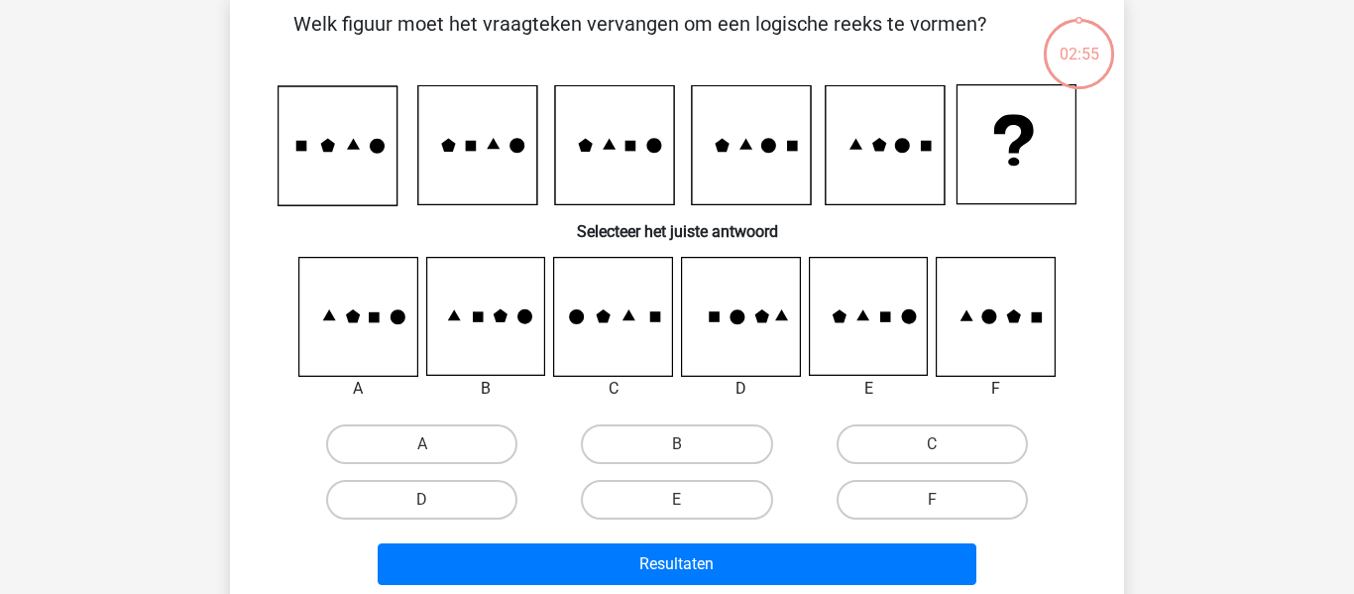
scroll to position [91, 0]
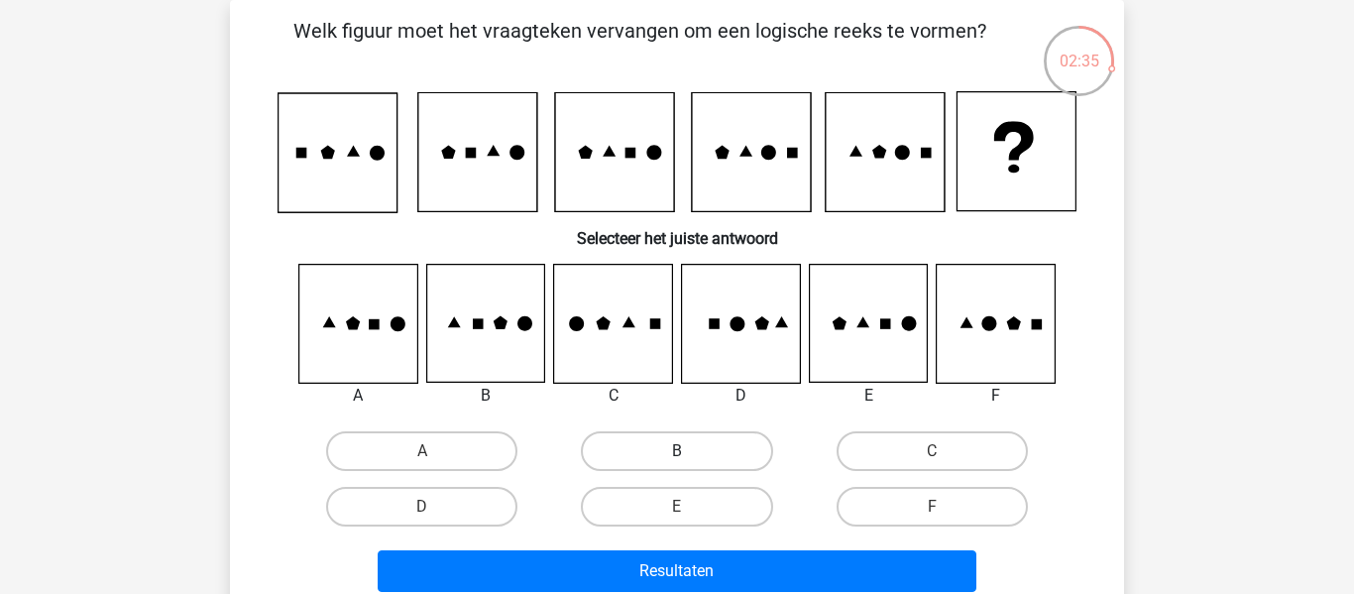
click at [695, 456] on label "B" at bounding box center [676, 451] width 191 height 40
click at [690, 456] on input "B" at bounding box center [683, 457] width 13 height 13
radio input "true"
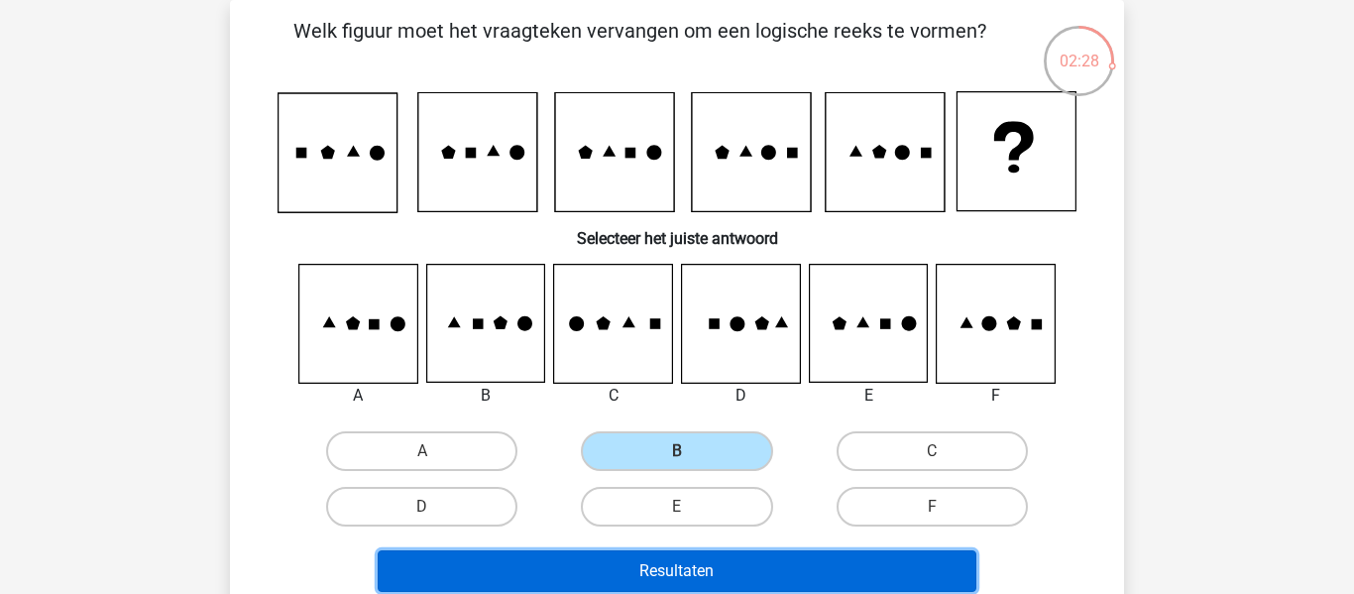
click at [672, 567] on button "Resultaten" at bounding box center [678, 571] width 600 height 42
